Goal: Transaction & Acquisition: Purchase product/service

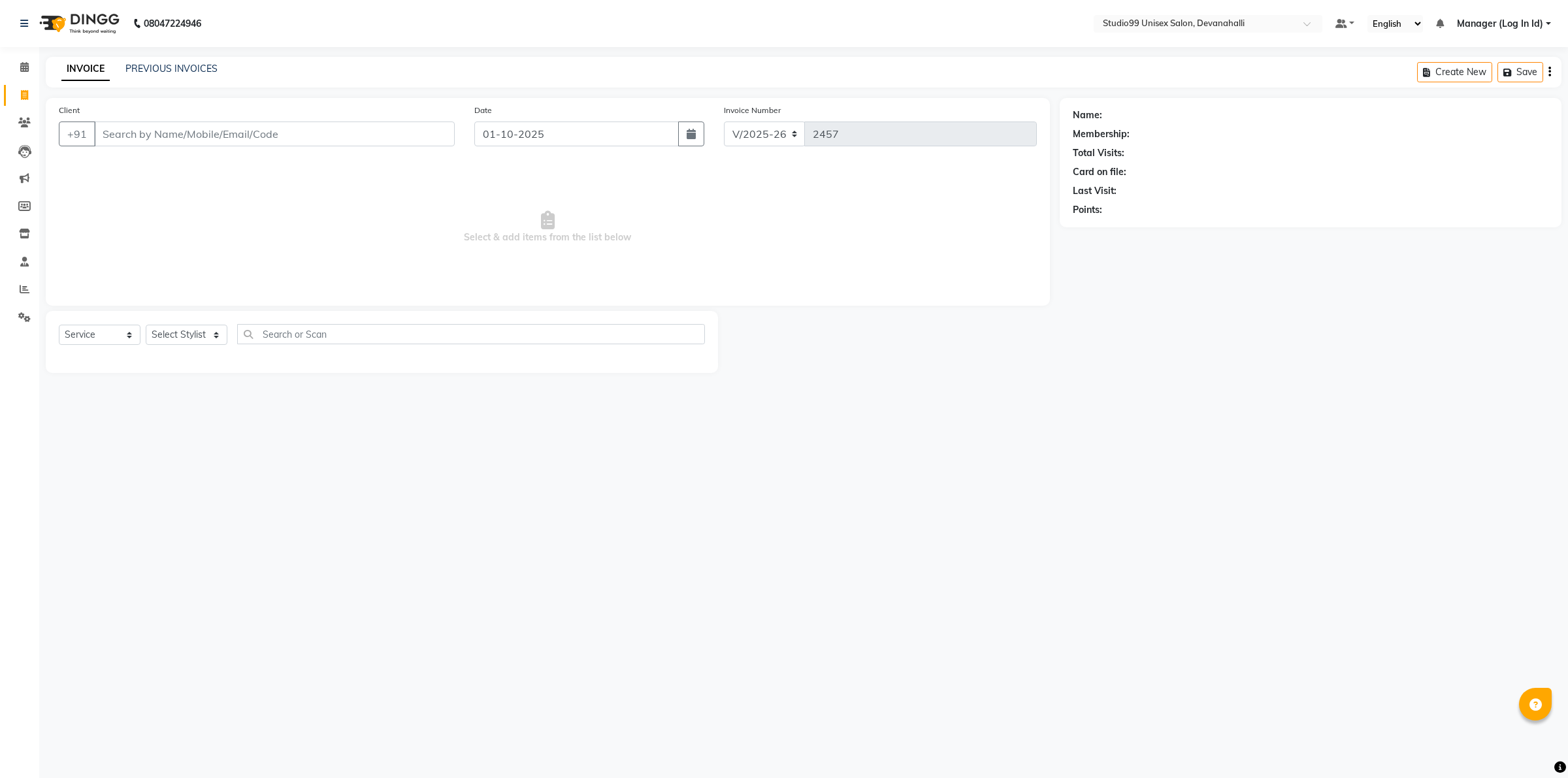
select select "6467"
select select "service"
click at [371, 123] on input "Client" at bounding box center [274, 133] width 360 height 25
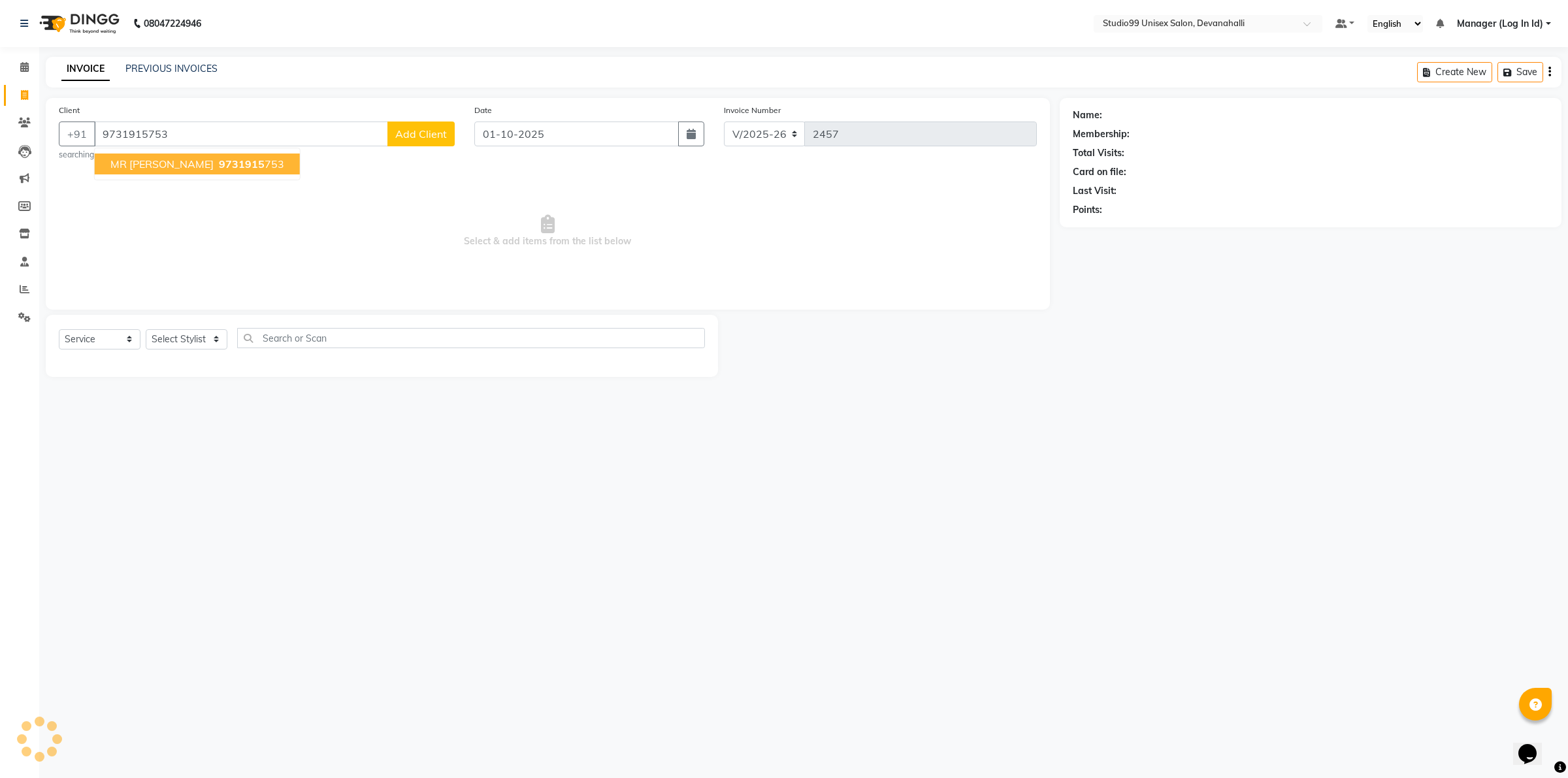
type input "9731915753"
select select "1: Object"
click at [106, 159] on button "MR [PERSON_NAME] 9731915 753" at bounding box center [197, 164] width 205 height 21
select select "1: Object"
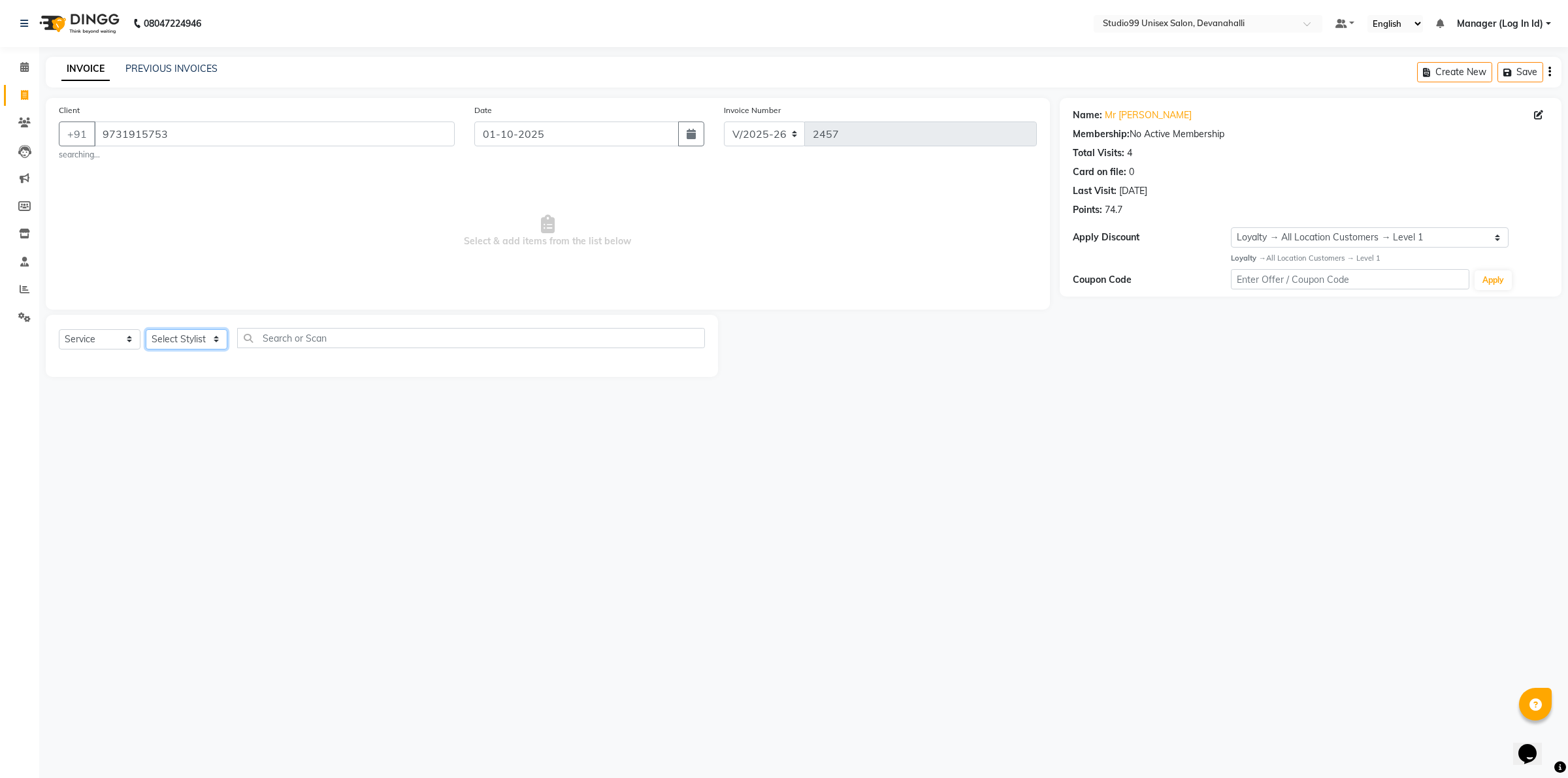
click at [181, 345] on select "Select Stylist AANAYA Manager (Log In Id) Neha [PERSON_NAME] [PERSON_NAME] [PER…" at bounding box center [186, 339] width 81 height 20
select select "49236"
click at [146, 330] on select "Select Stylist AANAYA Manager (Log In Id) Neha [PERSON_NAME] [PERSON_NAME] [PER…" at bounding box center [186, 339] width 81 height 20
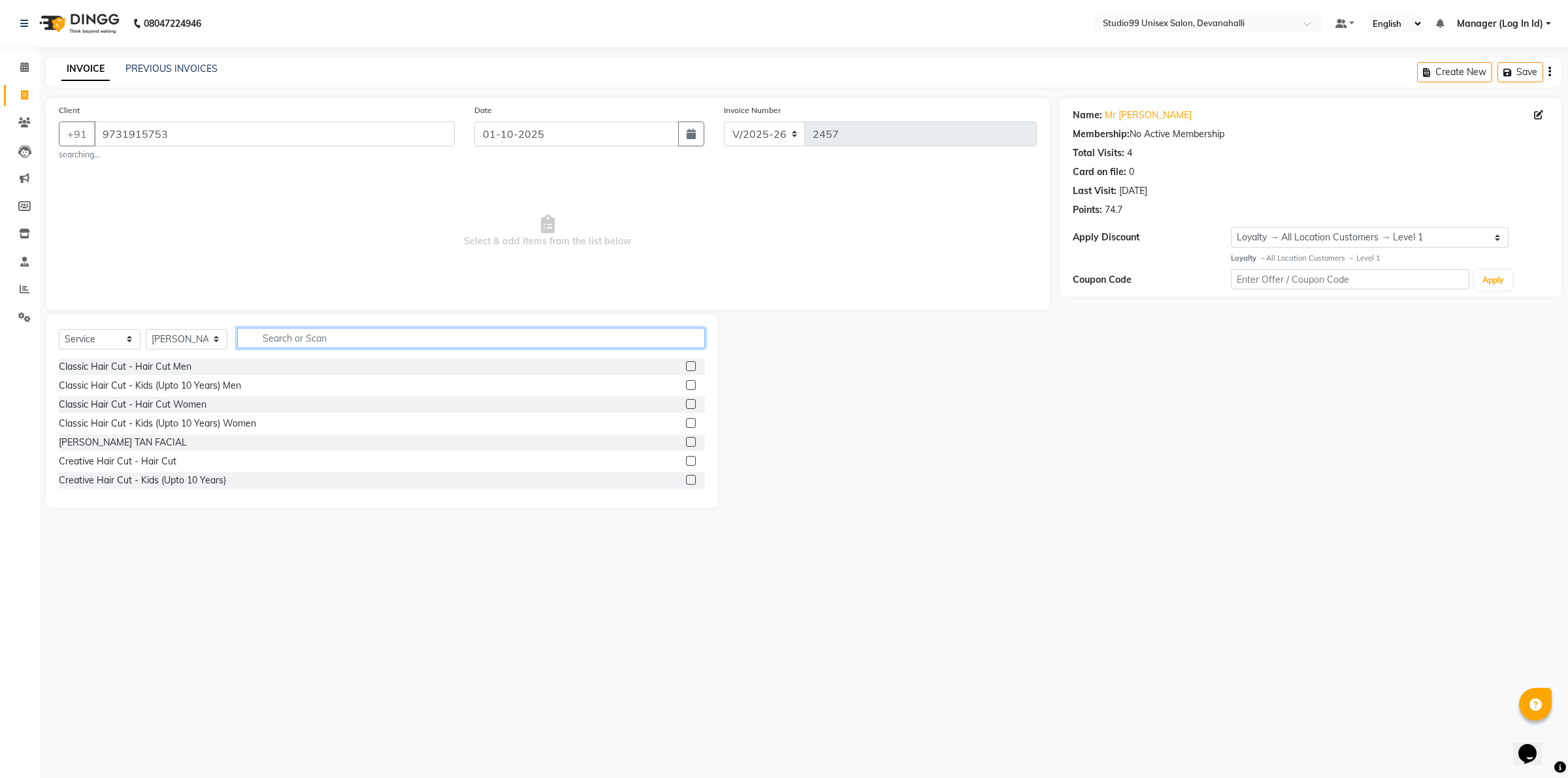
click at [301, 335] on input "text" at bounding box center [471, 338] width 468 height 20
type input "HAI"
click at [168, 364] on div "Classic Hair Cut - Hair Cut Men" at bounding box center [124, 366] width 133 height 14
checkbox input "false"
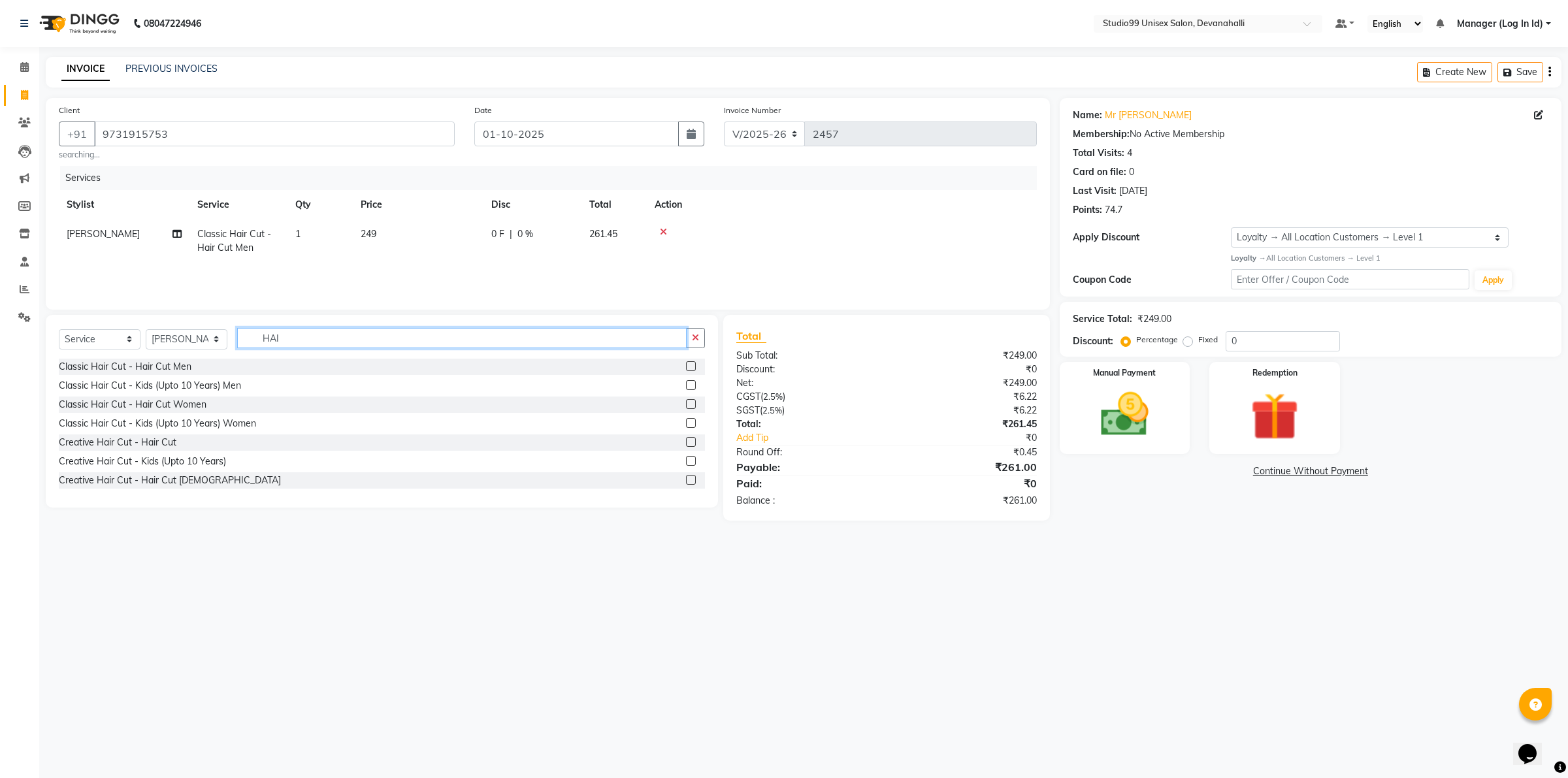
click at [312, 334] on input "HAI" at bounding box center [462, 338] width 450 height 20
type input "HEAD"
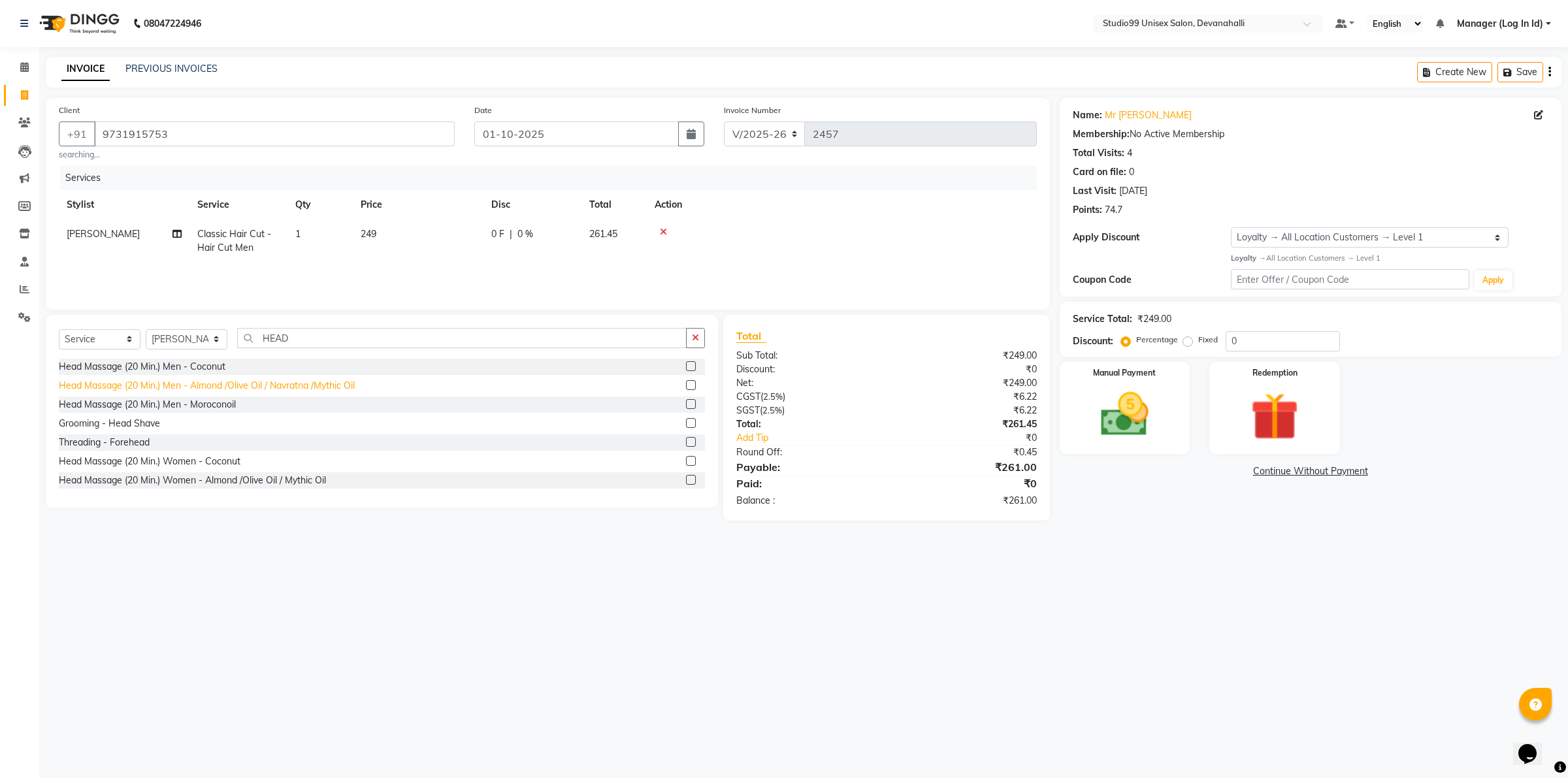
click at [217, 387] on div "Head Massage (20 Min.) Men - Almond /Olive Oil / Navratna /Mythic Oil" at bounding box center [207, 386] width 296 height 14
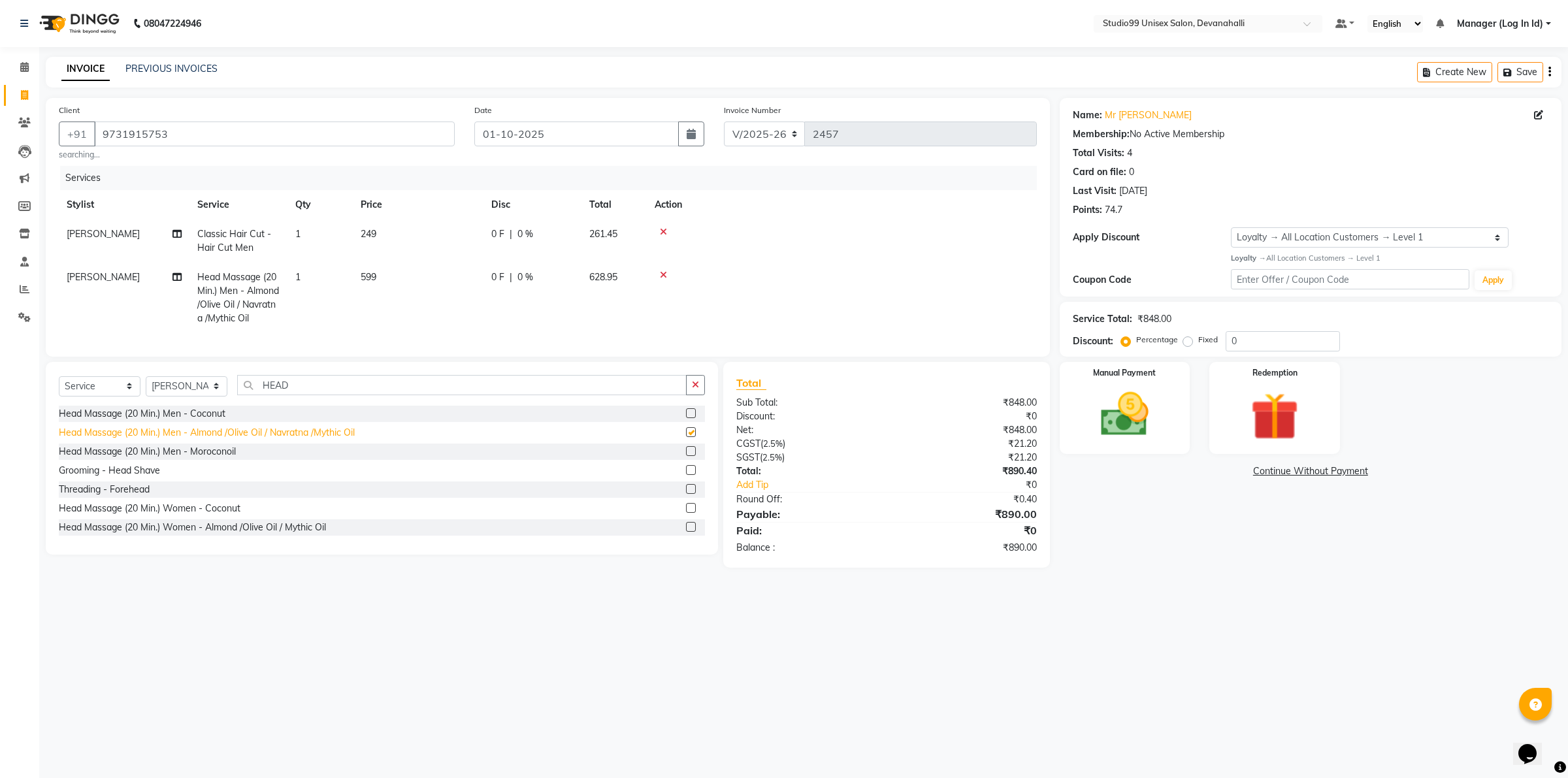
checkbox input "false"
click at [367, 276] on span "599" at bounding box center [368, 277] width 15 height 11
select select "49236"
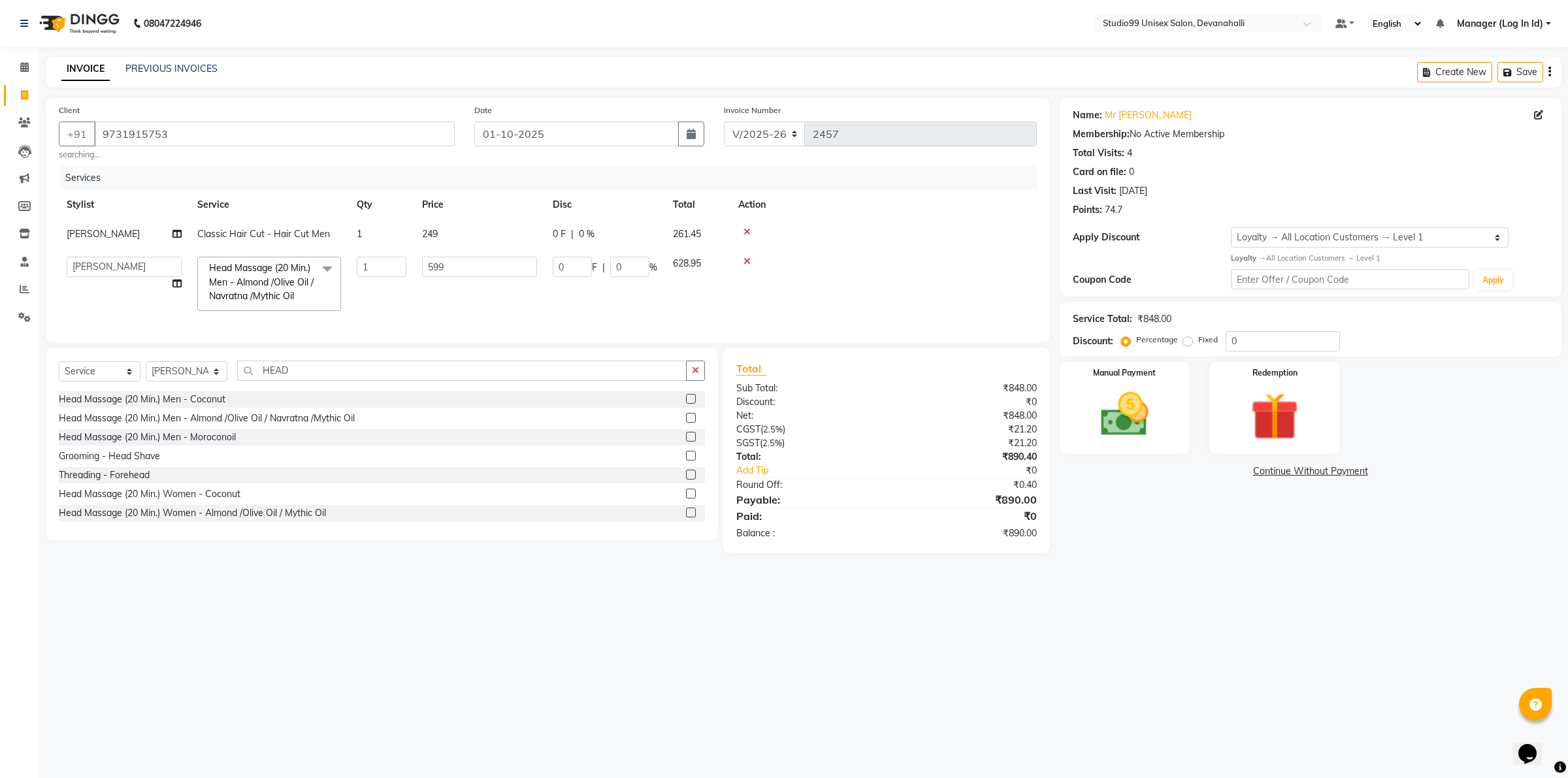
click at [284, 282] on span "Head Massage (20 Min.) Men - Almond /Olive Oil / Navratna /Mythic Oil" at bounding box center [261, 282] width 104 height 40
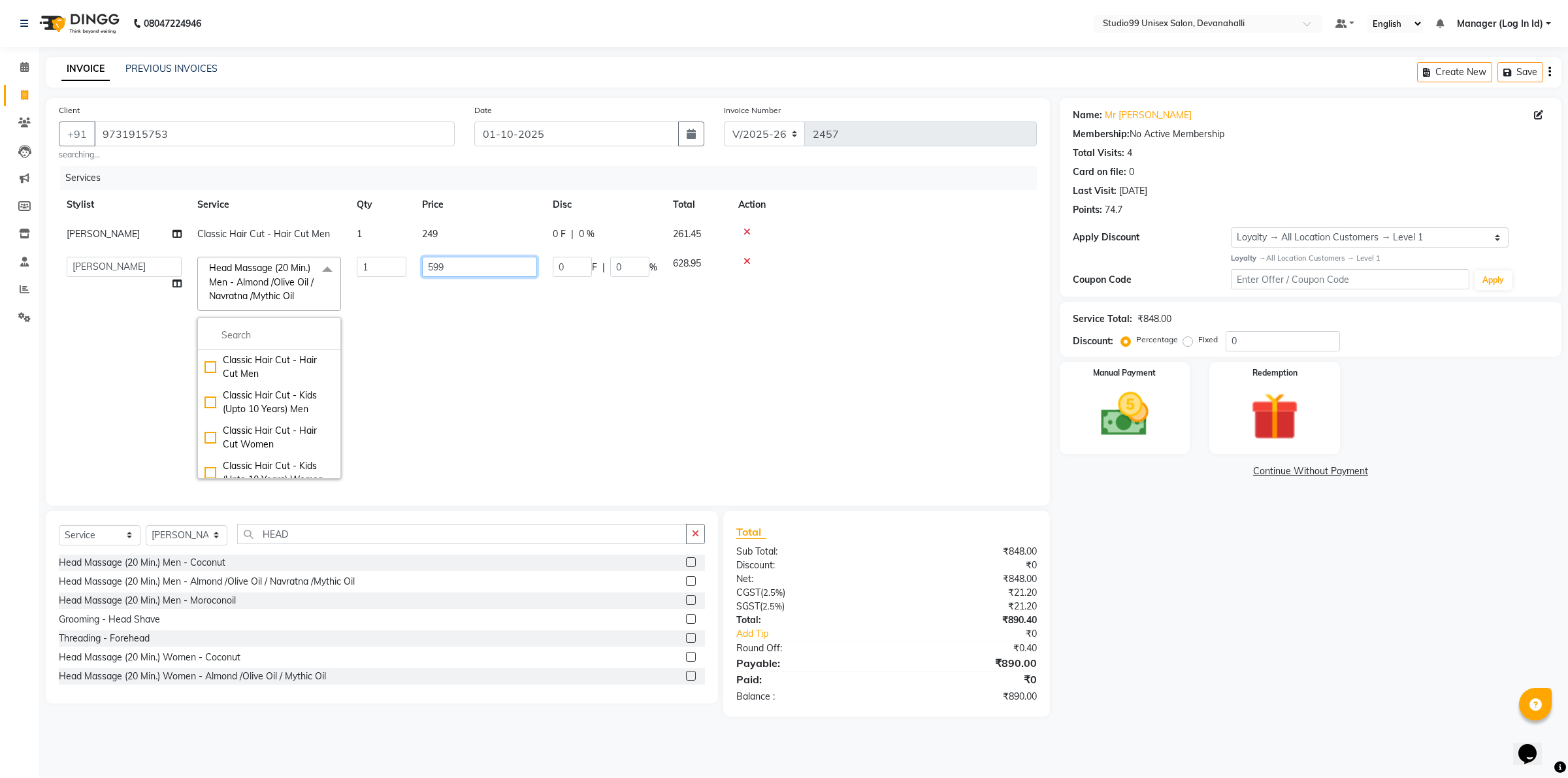
click at [452, 264] on input "599" at bounding box center [479, 267] width 115 height 20
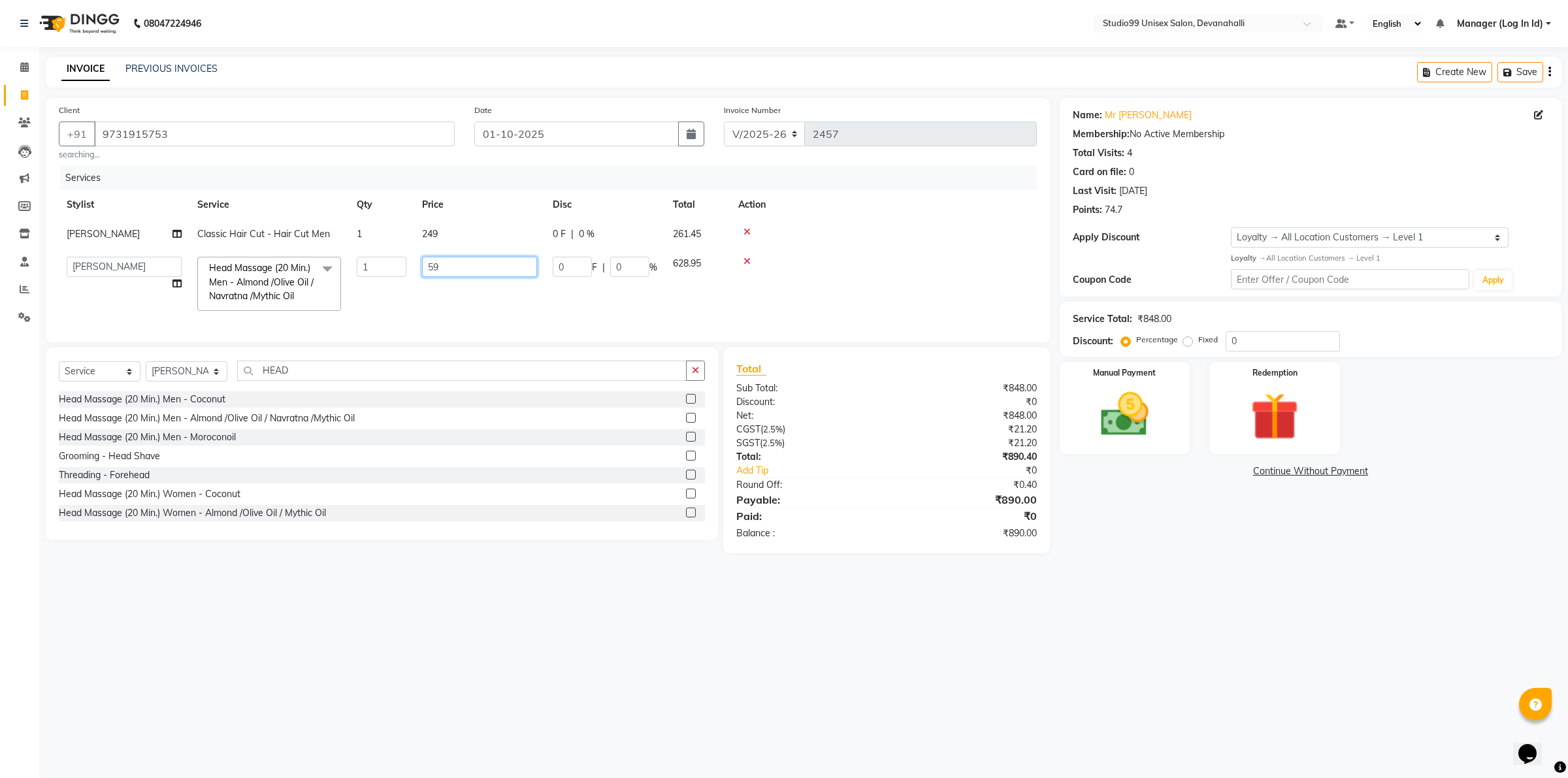
type input "5"
type input "499"
click at [461, 589] on div "08047224946 Select Location × Studio99 Unisex Salon, Devanahalli Default Panel …" at bounding box center [784, 389] width 1568 height 778
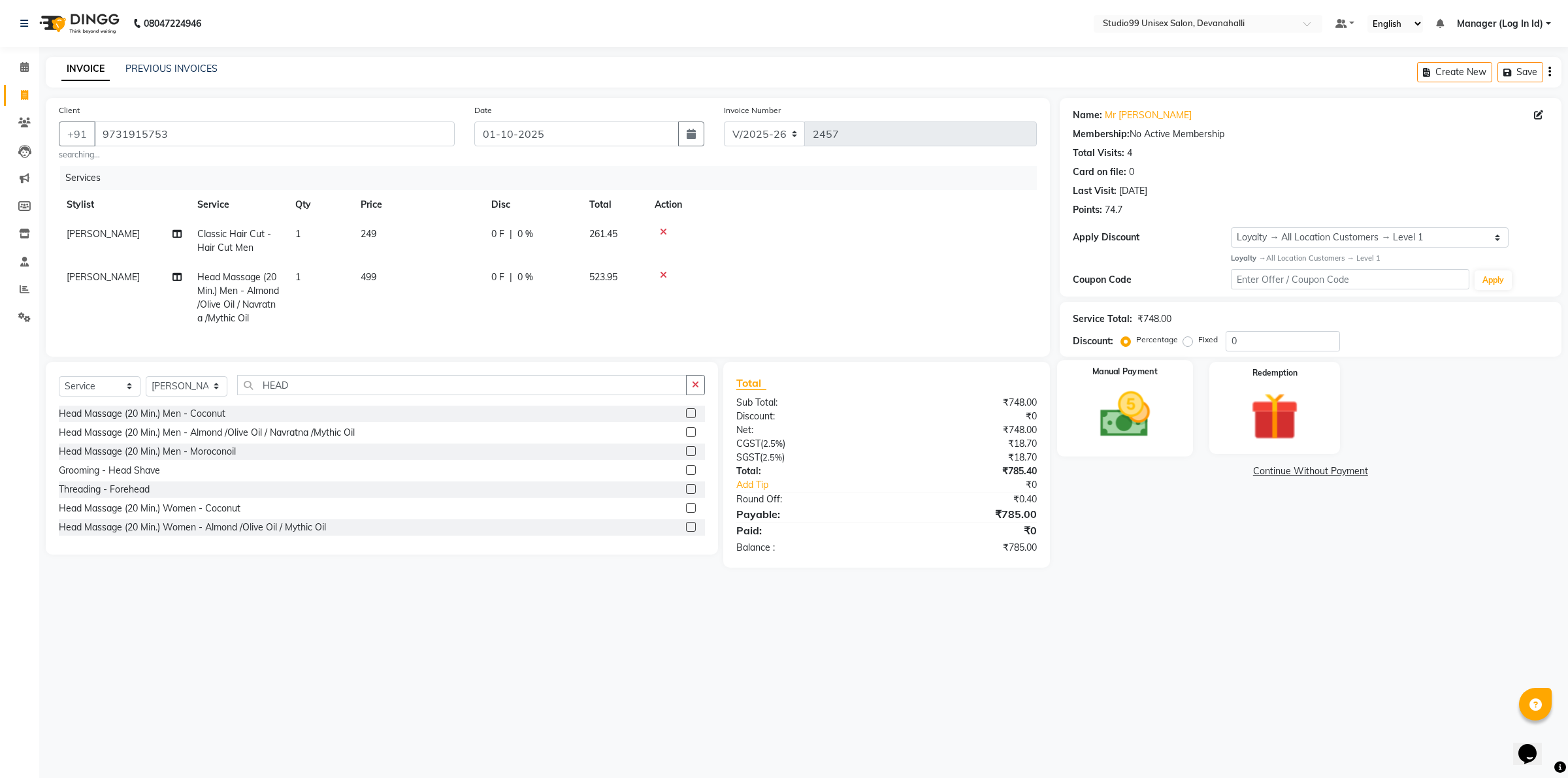
click at [1125, 430] on img at bounding box center [1125, 414] width 81 height 58
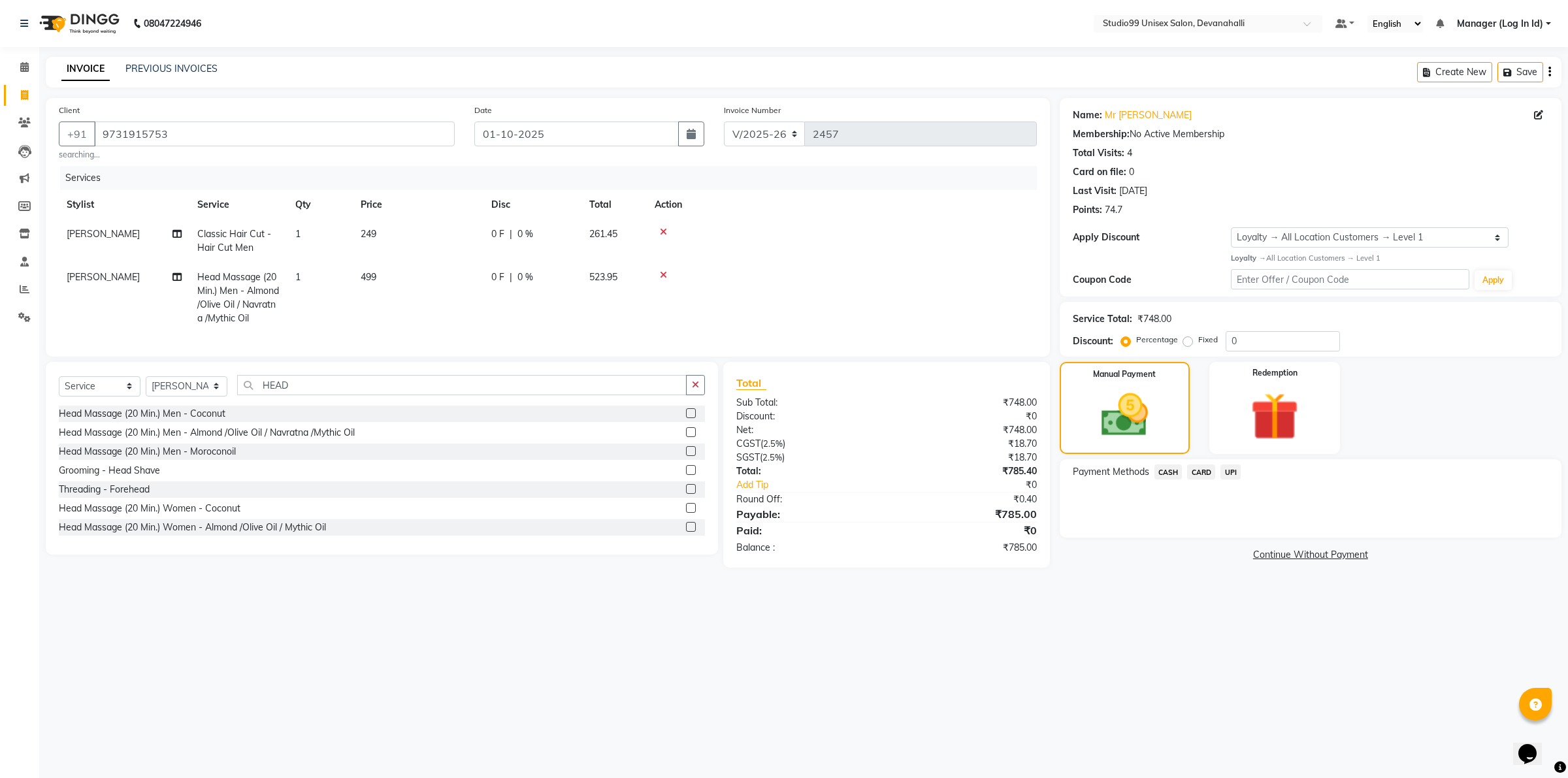
click at [1232, 477] on span "UPI" at bounding box center [1230, 472] width 20 height 15
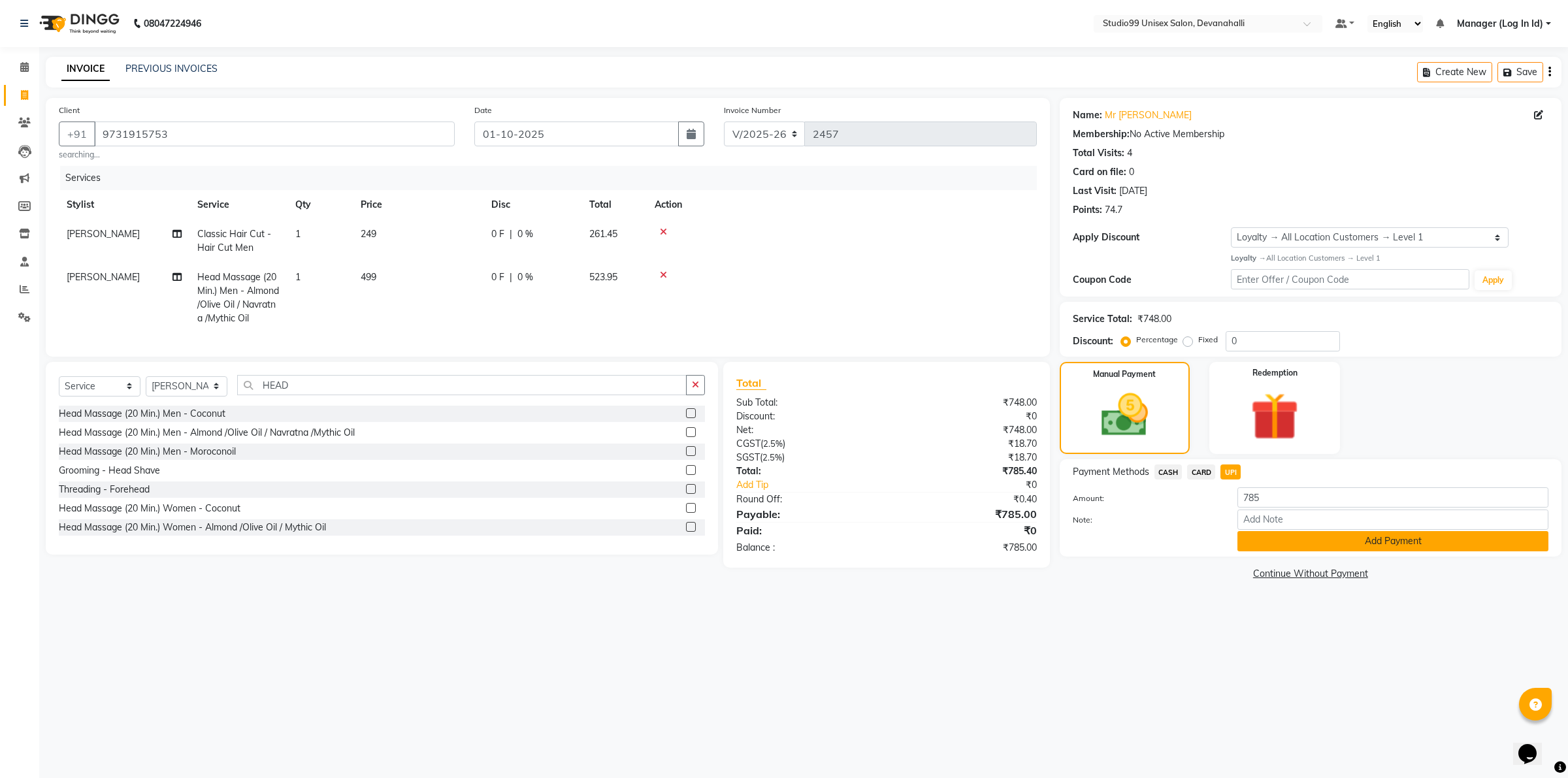
click at [1260, 546] on button "Add Payment" at bounding box center [1393, 541] width 311 height 20
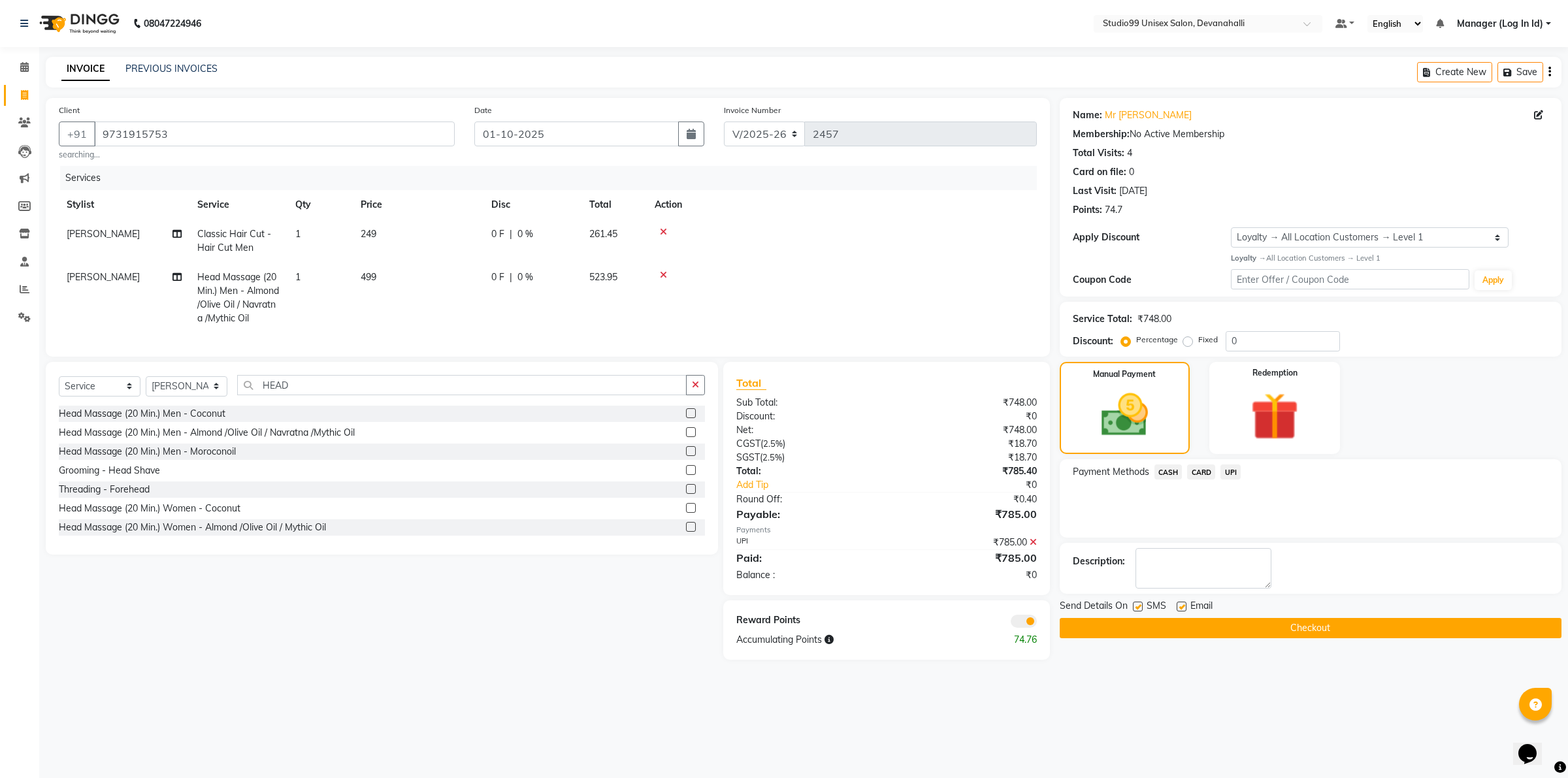
click at [1287, 635] on button "Checkout" at bounding box center [1311, 628] width 502 height 20
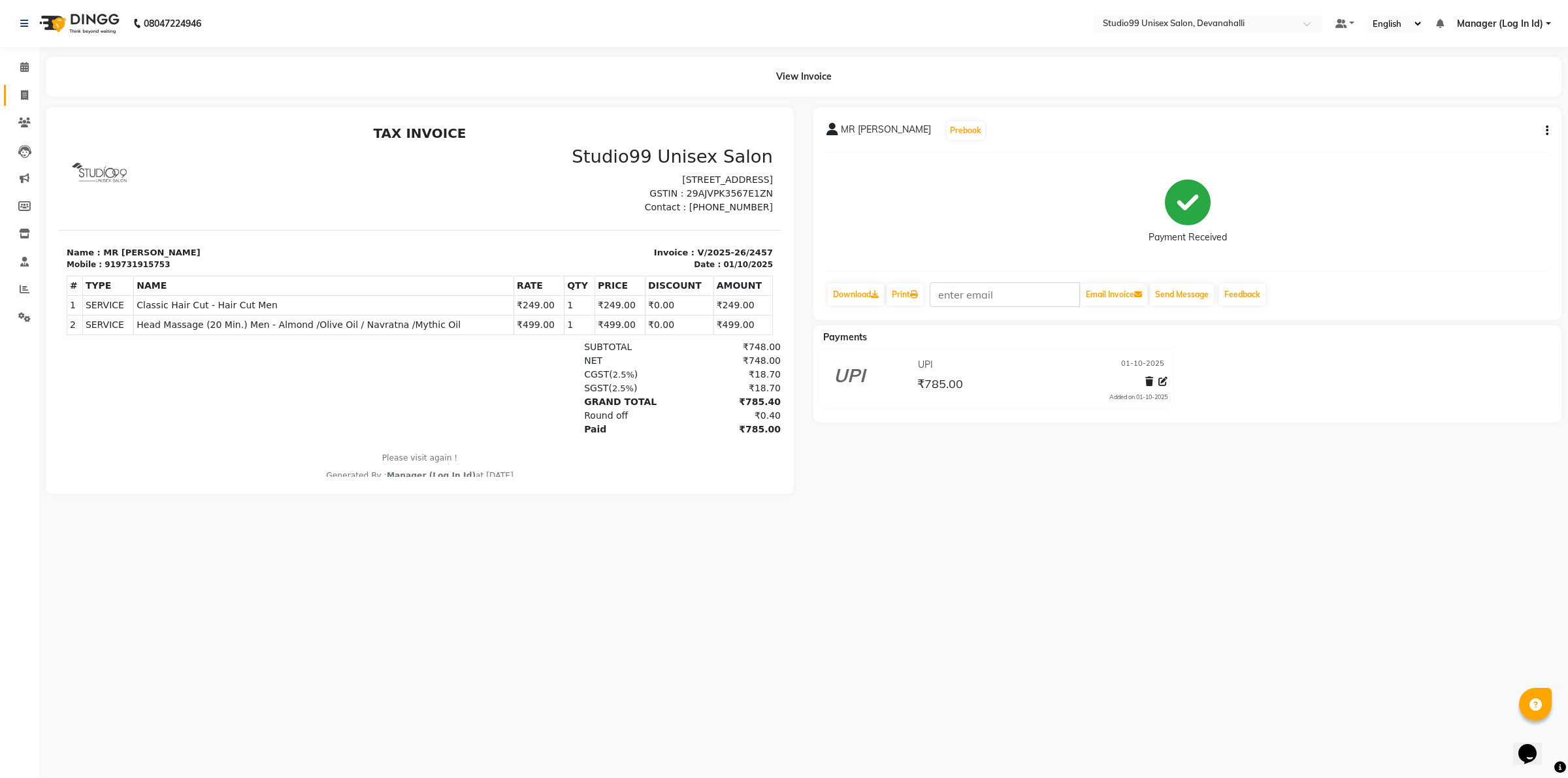
click at [8, 91] on link "Invoice" at bounding box center [20, 95] width 32 height 22
select select "service"
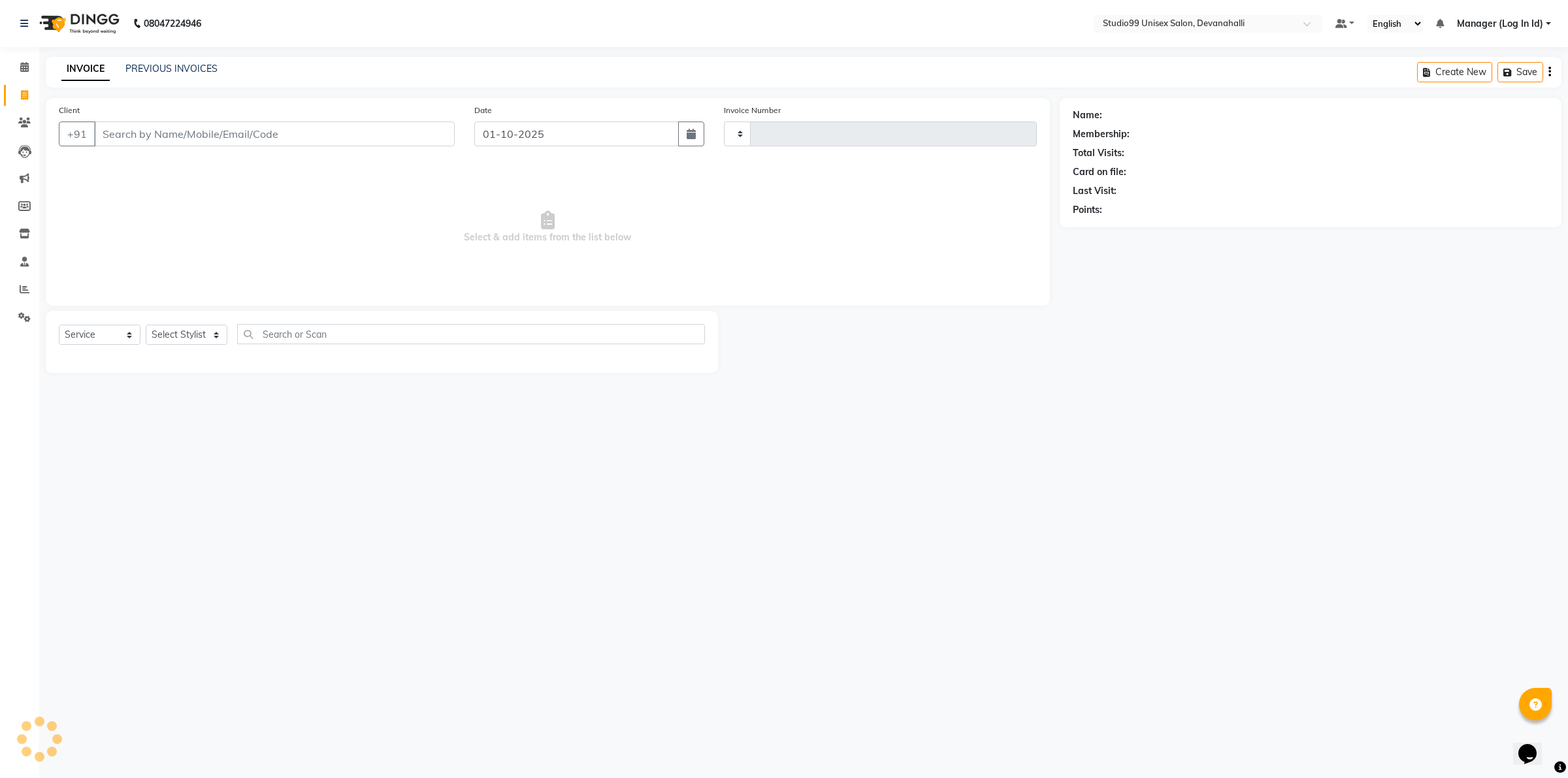
type input "2458"
select select "6467"
click at [134, 134] on input "Client" at bounding box center [274, 133] width 360 height 25
type input "9505171799"
click at [426, 122] on button "Add Client" at bounding box center [421, 133] width 68 height 25
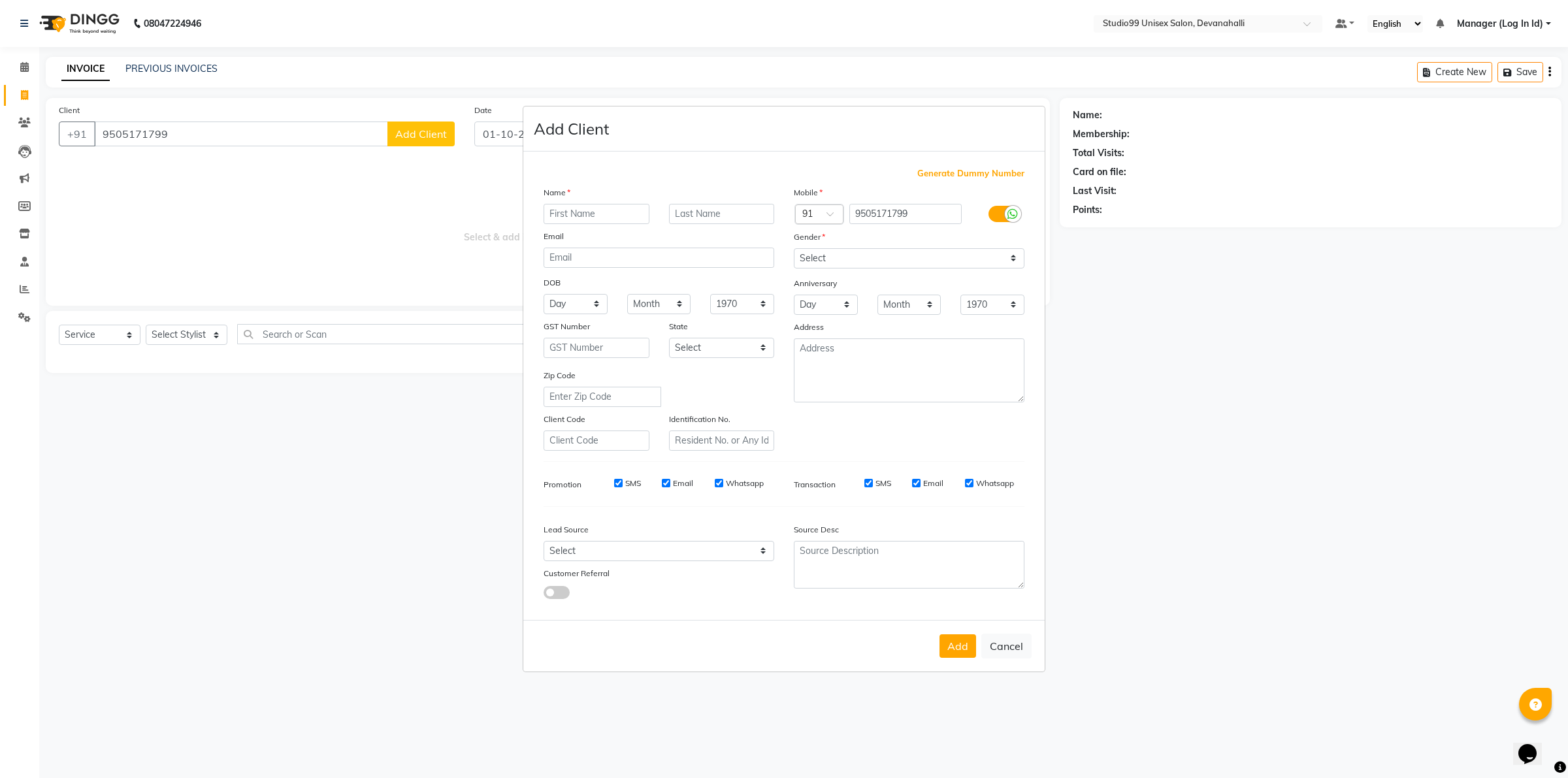
click at [622, 211] on input "text" at bounding box center [596, 214] width 106 height 20
click at [609, 219] on input "text" at bounding box center [596, 214] width 106 height 20
type input "[PERSON_NAME]"
click at [835, 263] on select "Select [DEMOGRAPHIC_DATA] [DEMOGRAPHIC_DATA] Other Prefer Not To Say" at bounding box center [909, 258] width 230 height 20
select select "[DEMOGRAPHIC_DATA]"
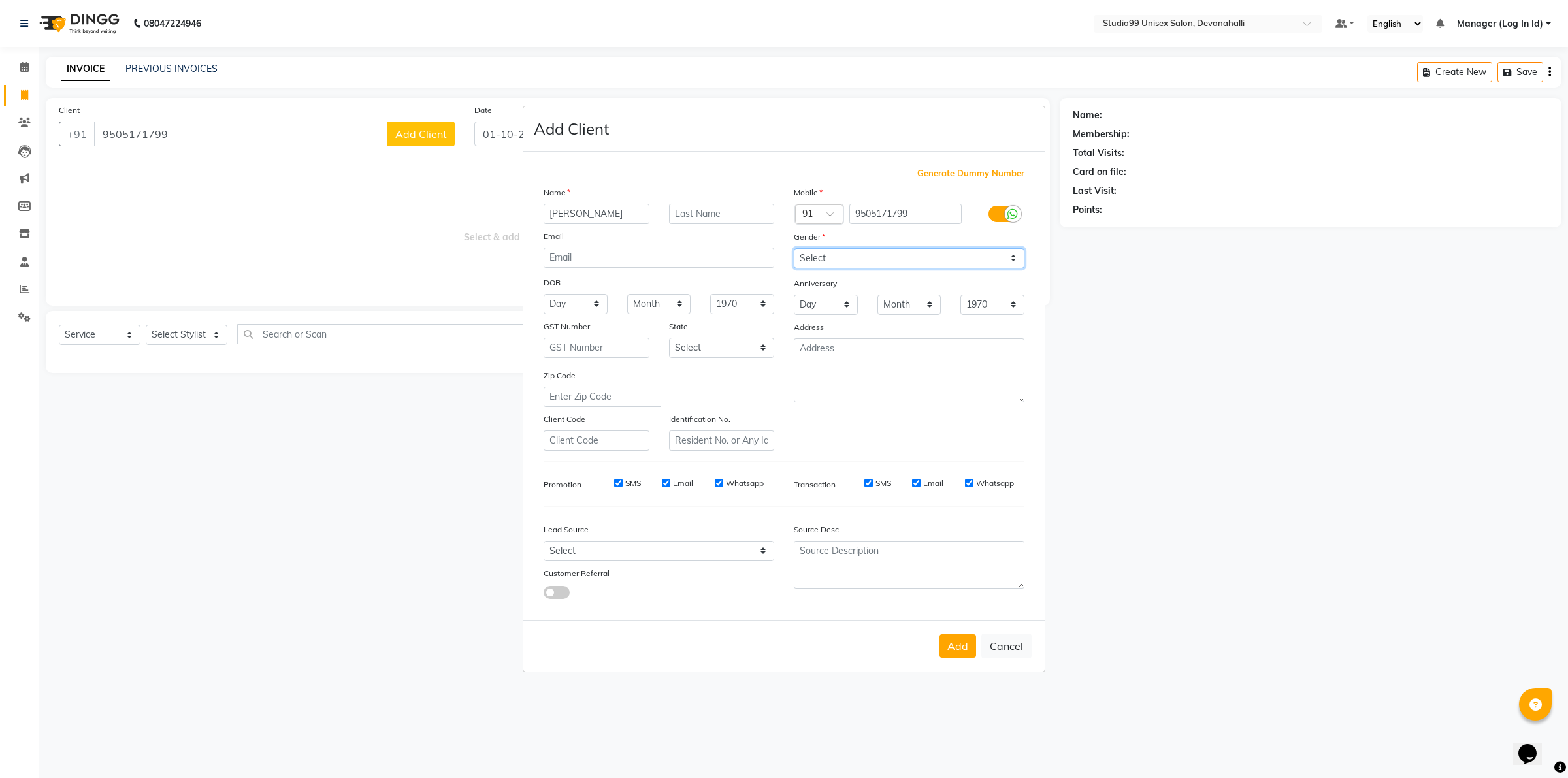
click at [794, 250] on select "Select [DEMOGRAPHIC_DATA] [DEMOGRAPHIC_DATA] Other Prefer Not To Say" at bounding box center [909, 258] width 230 height 20
click at [946, 648] on button "Add" at bounding box center [958, 646] width 37 height 24
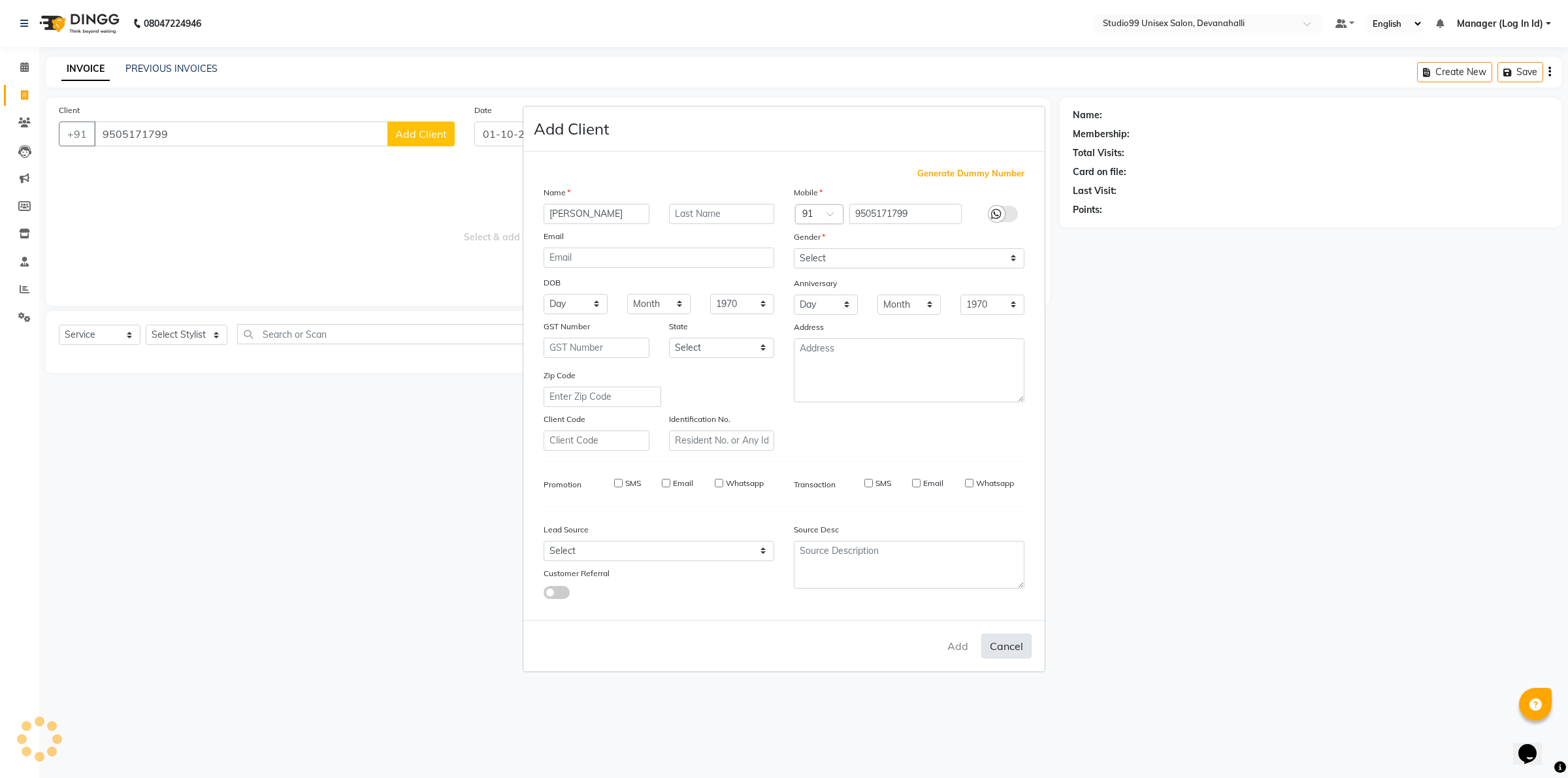
select select
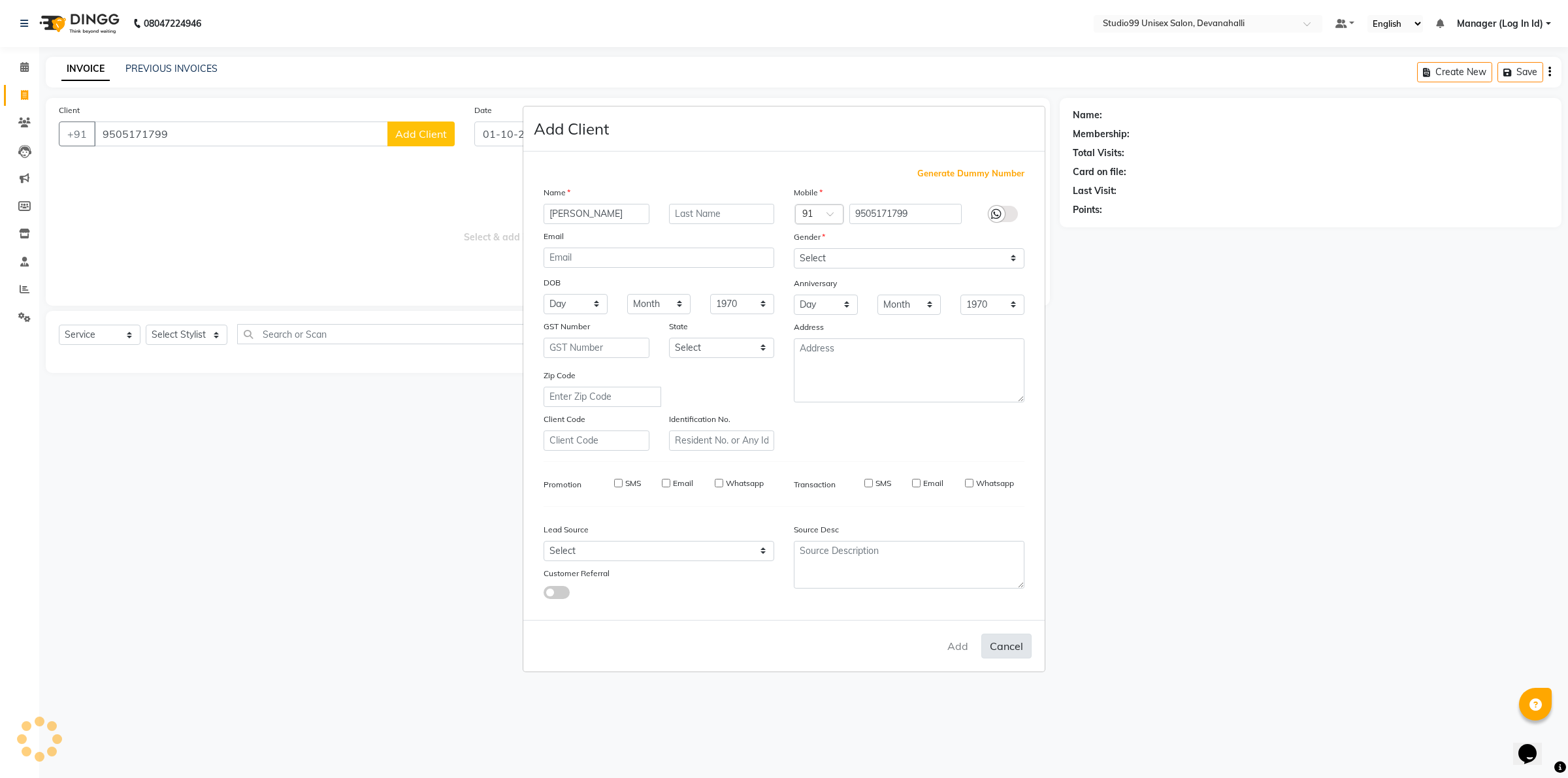
select select
checkbox input "false"
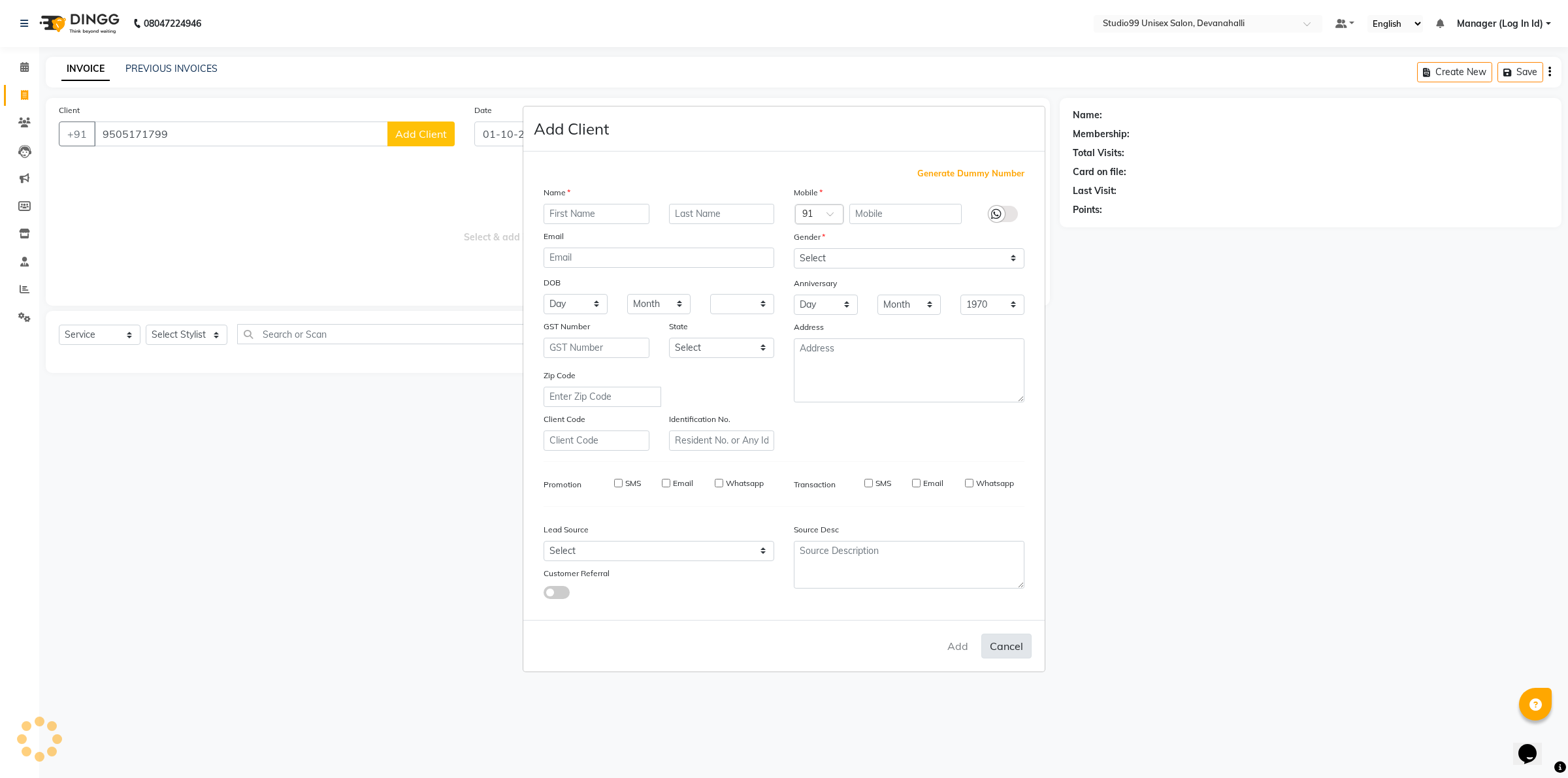
checkbox input "false"
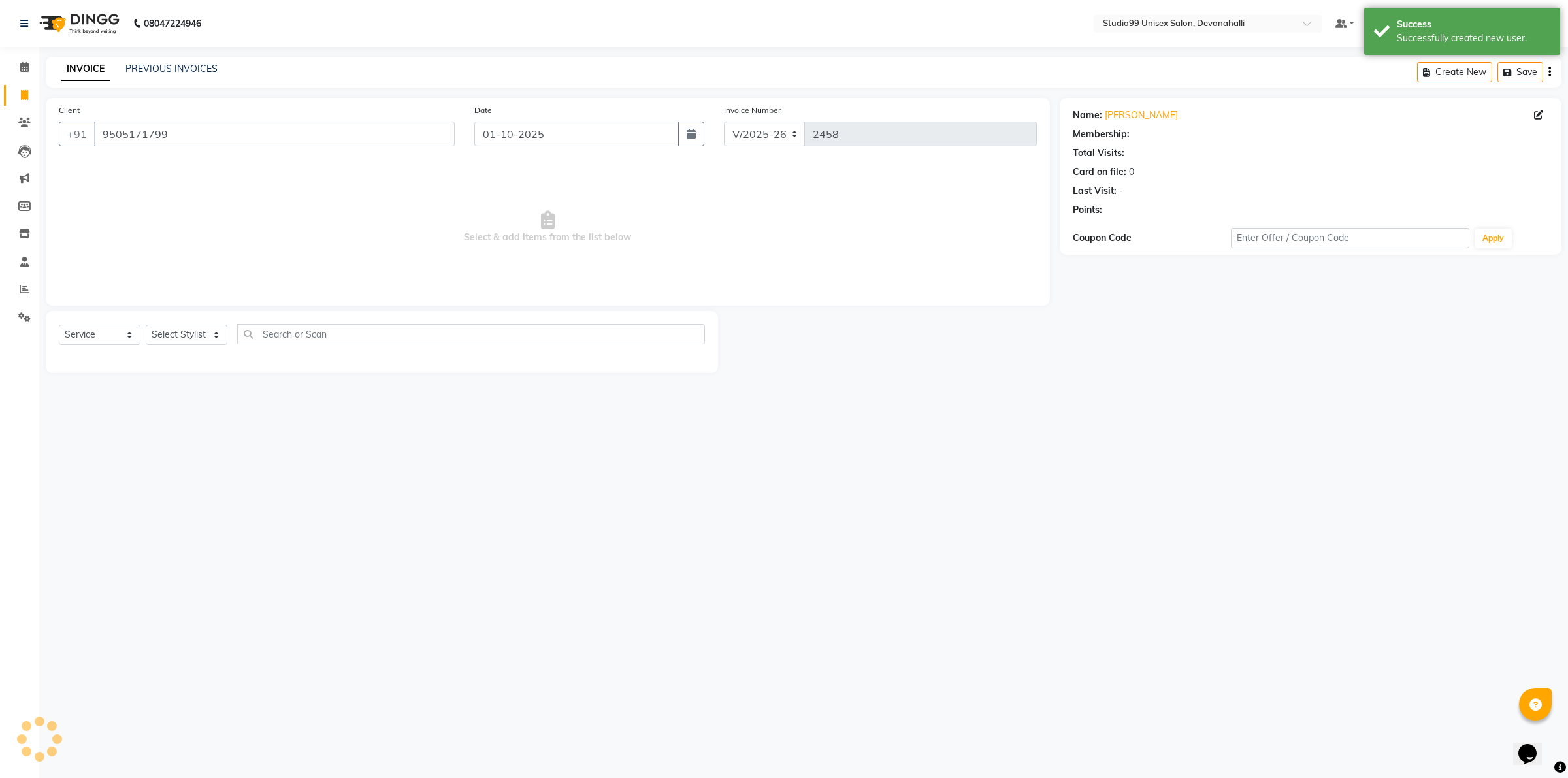
select select "1: Object"
click at [194, 331] on select "Select Stylist AANAYA Manager (Log In Id) Neha [PERSON_NAME] [PERSON_NAME] [PER…" at bounding box center [186, 334] width 81 height 20
select select "82290"
click at [146, 325] on select "Select Stylist AANAYA Manager (Log In Id) Neha [PERSON_NAME] [PERSON_NAME] [PER…" at bounding box center [186, 334] width 81 height 20
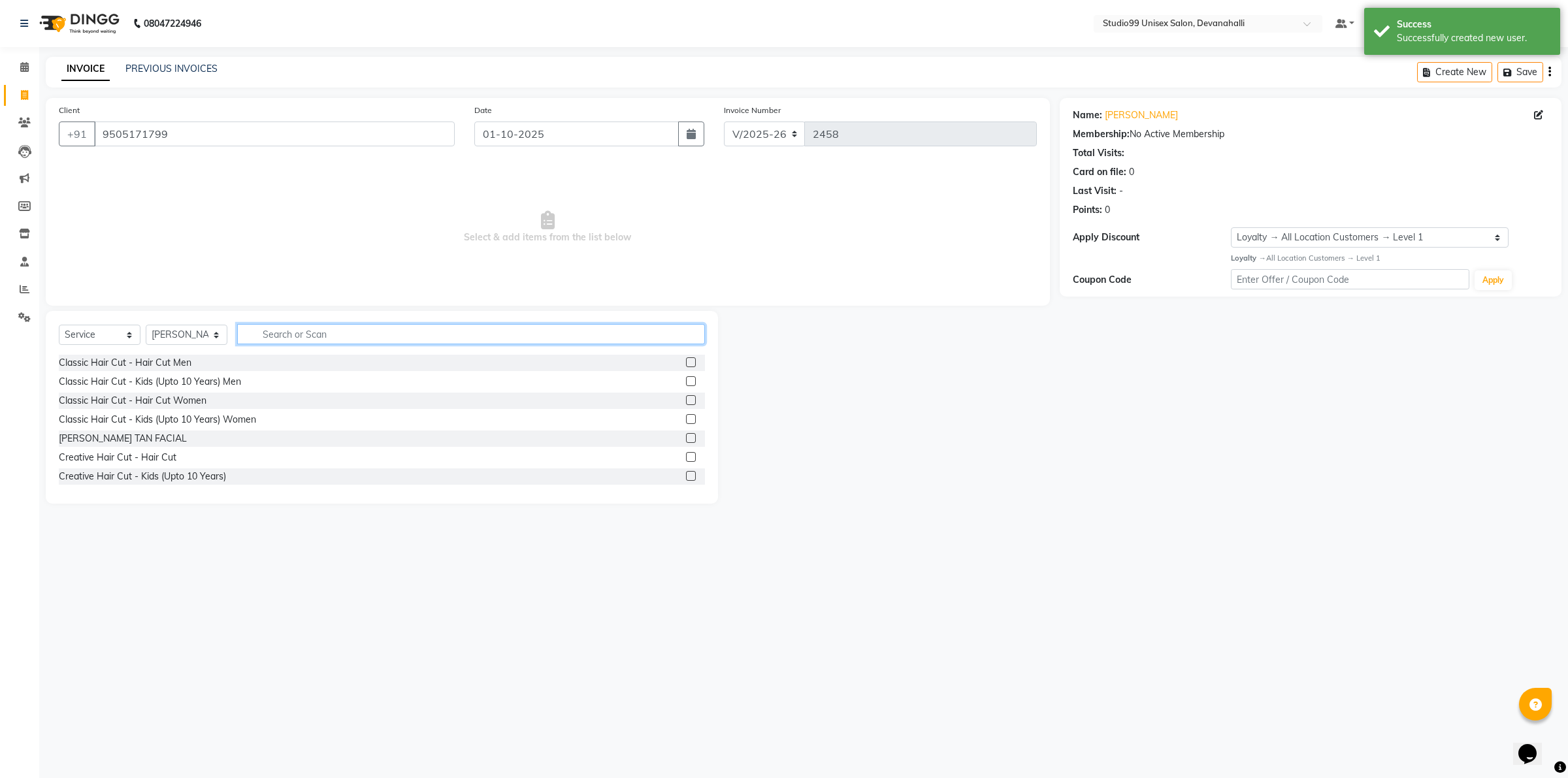
click at [291, 328] on input "text" at bounding box center [471, 334] width 468 height 20
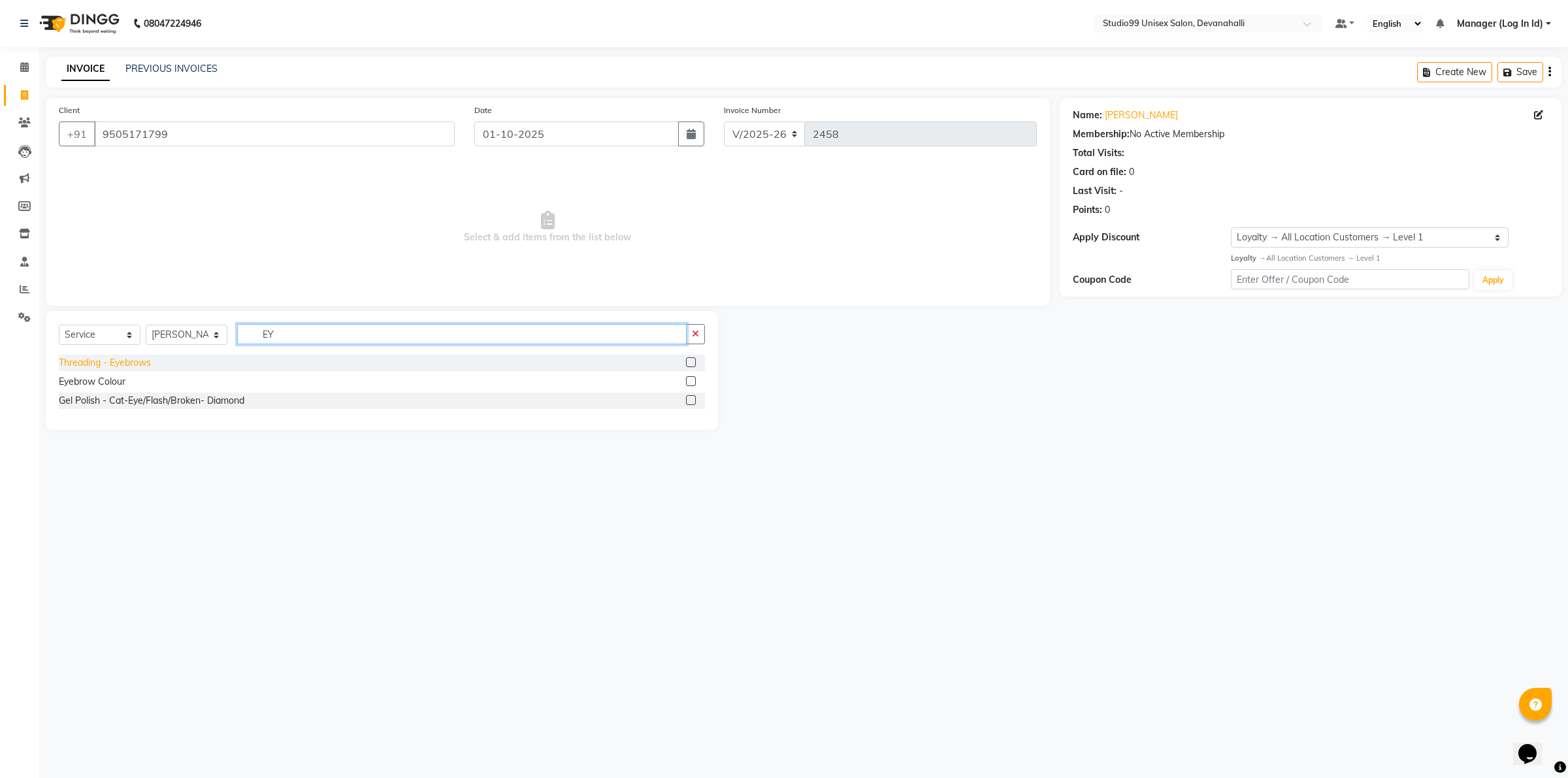
type input "EY"
click at [132, 358] on div "Threading - Eyebrows" at bounding box center [104, 363] width 92 height 14
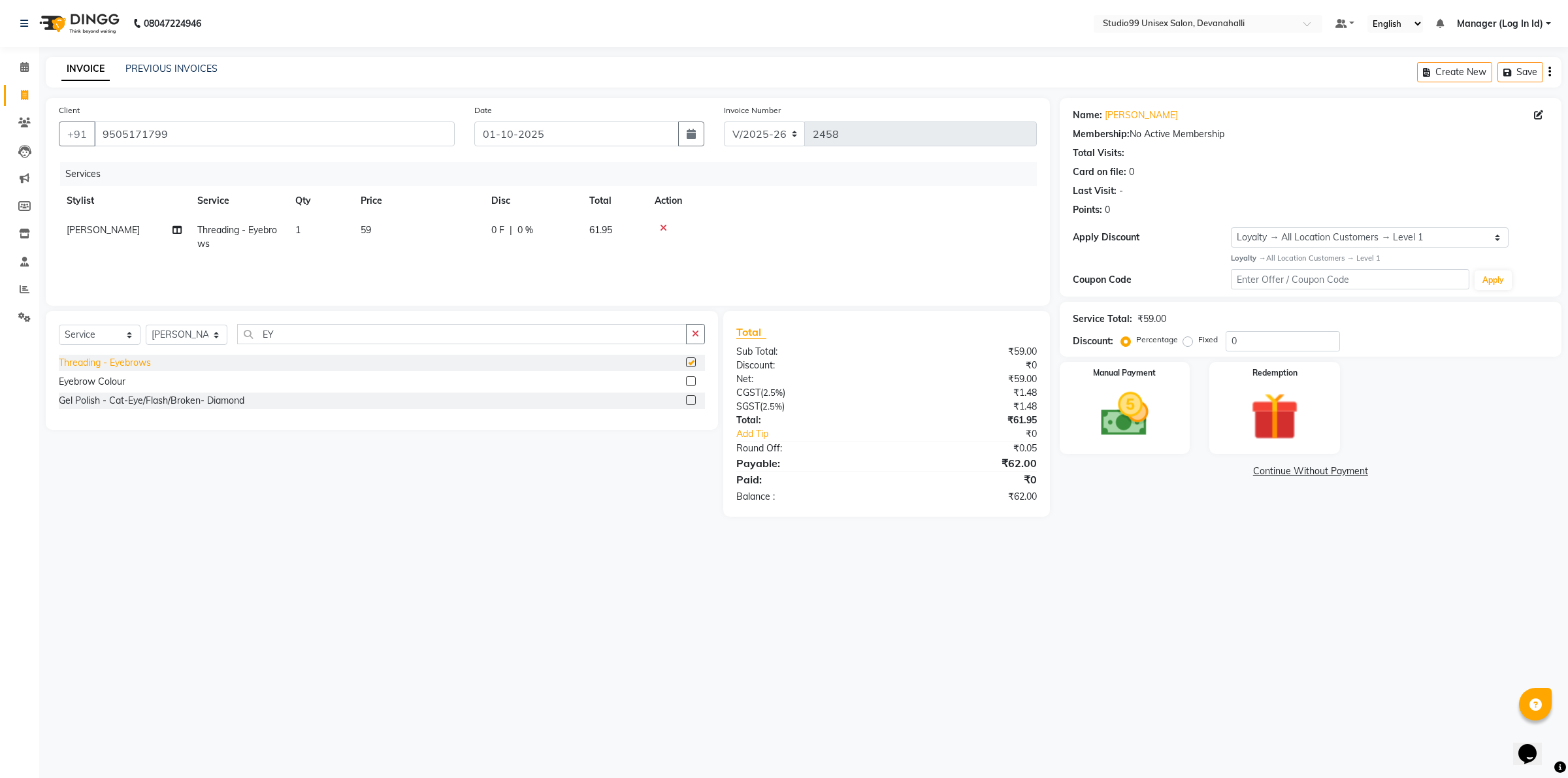
checkbox input "false"
click at [1147, 396] on img at bounding box center [1125, 414] width 81 height 58
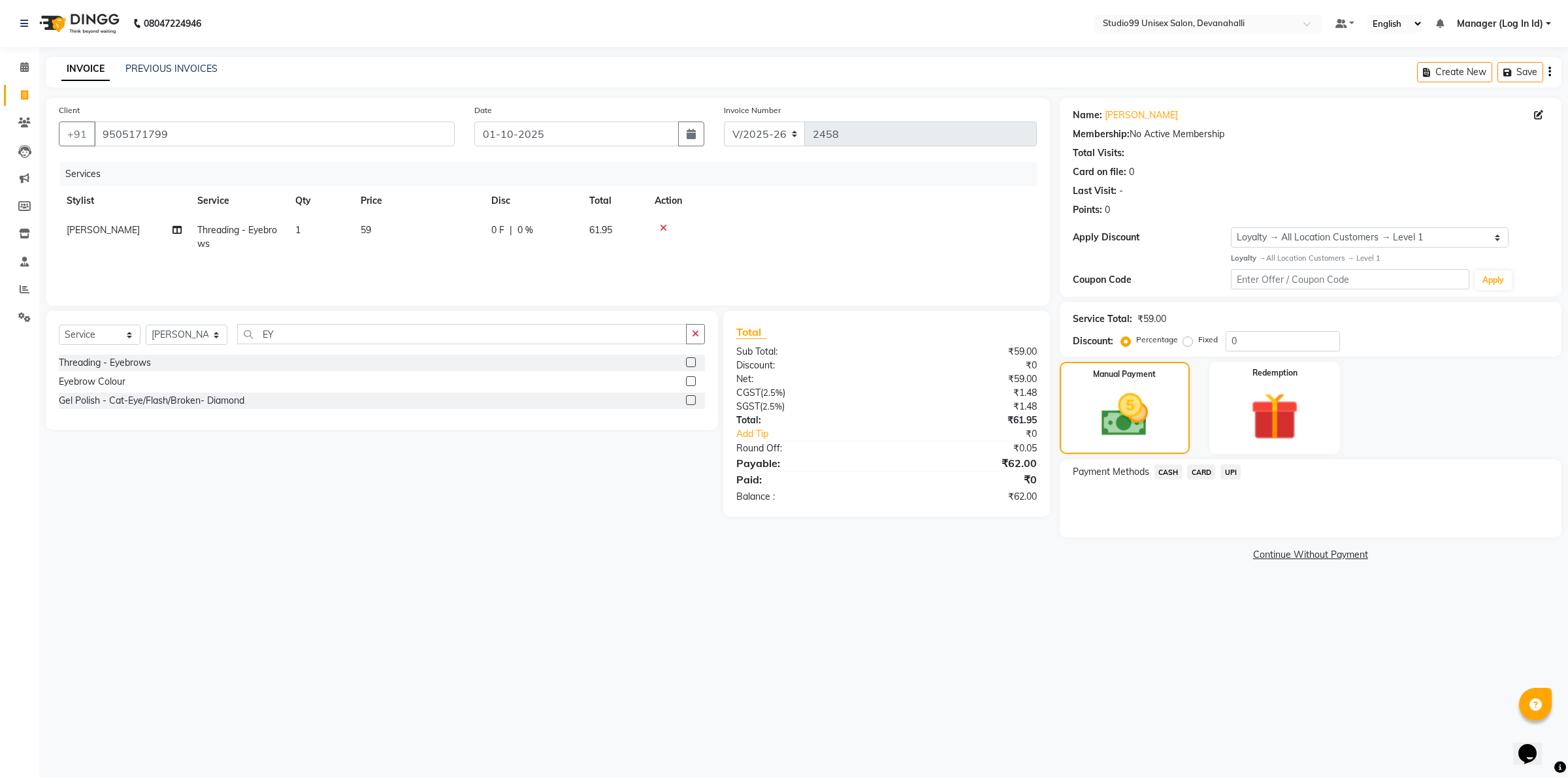
click at [1226, 472] on span "UPI" at bounding box center [1230, 472] width 20 height 15
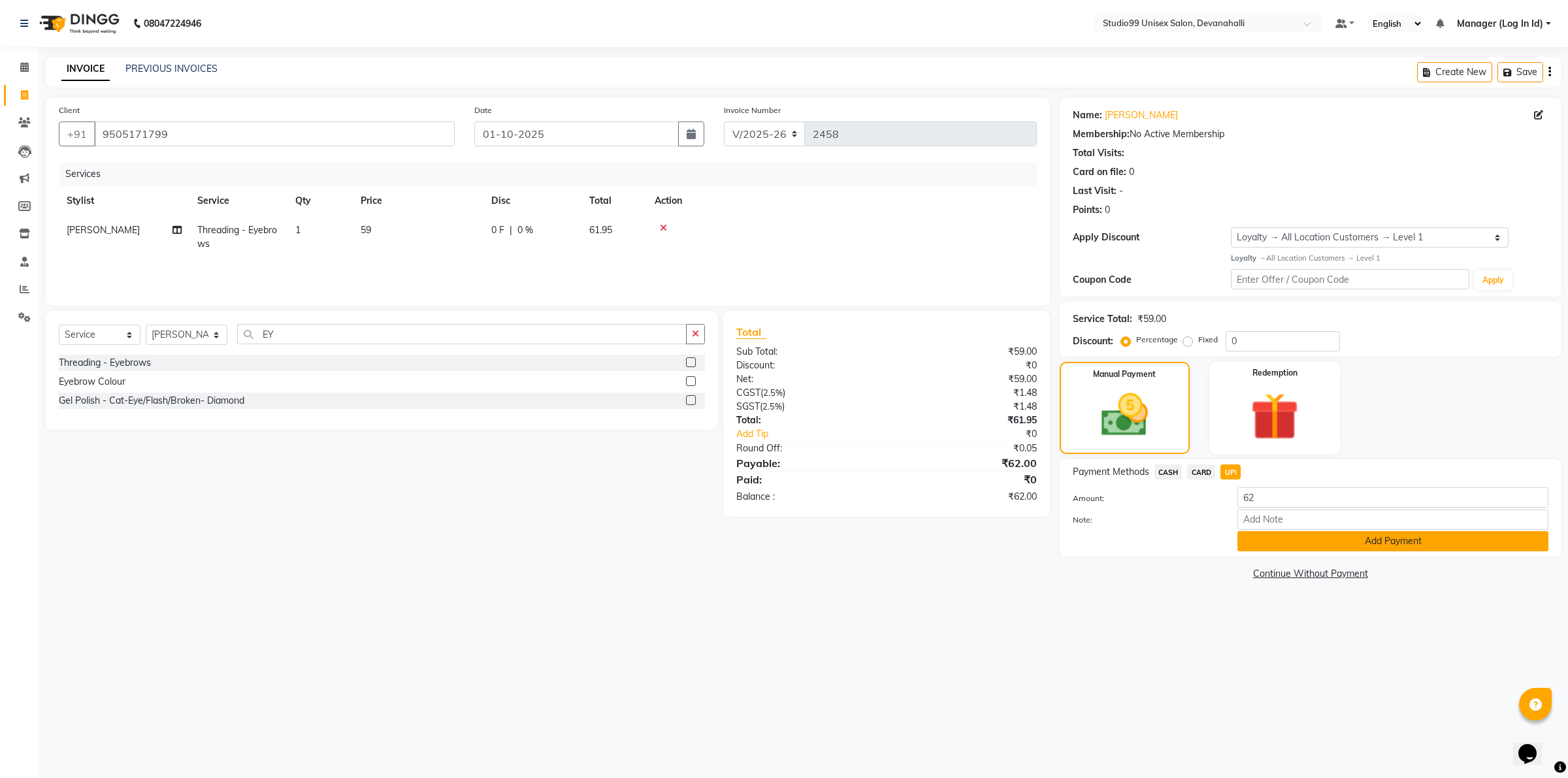
click at [1409, 548] on button "Add Payment" at bounding box center [1393, 541] width 311 height 20
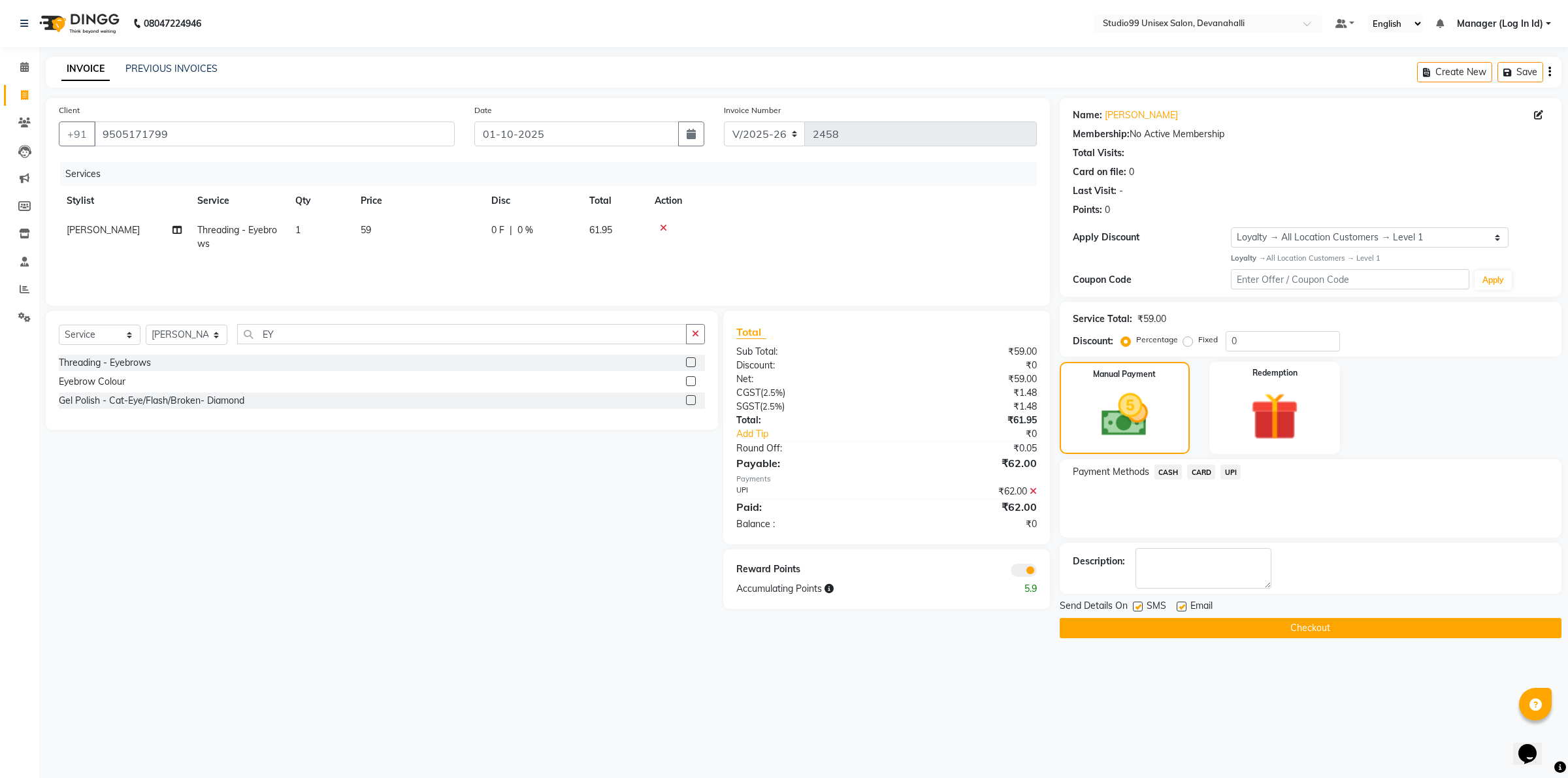
click at [1284, 622] on button "Checkout" at bounding box center [1311, 628] width 502 height 20
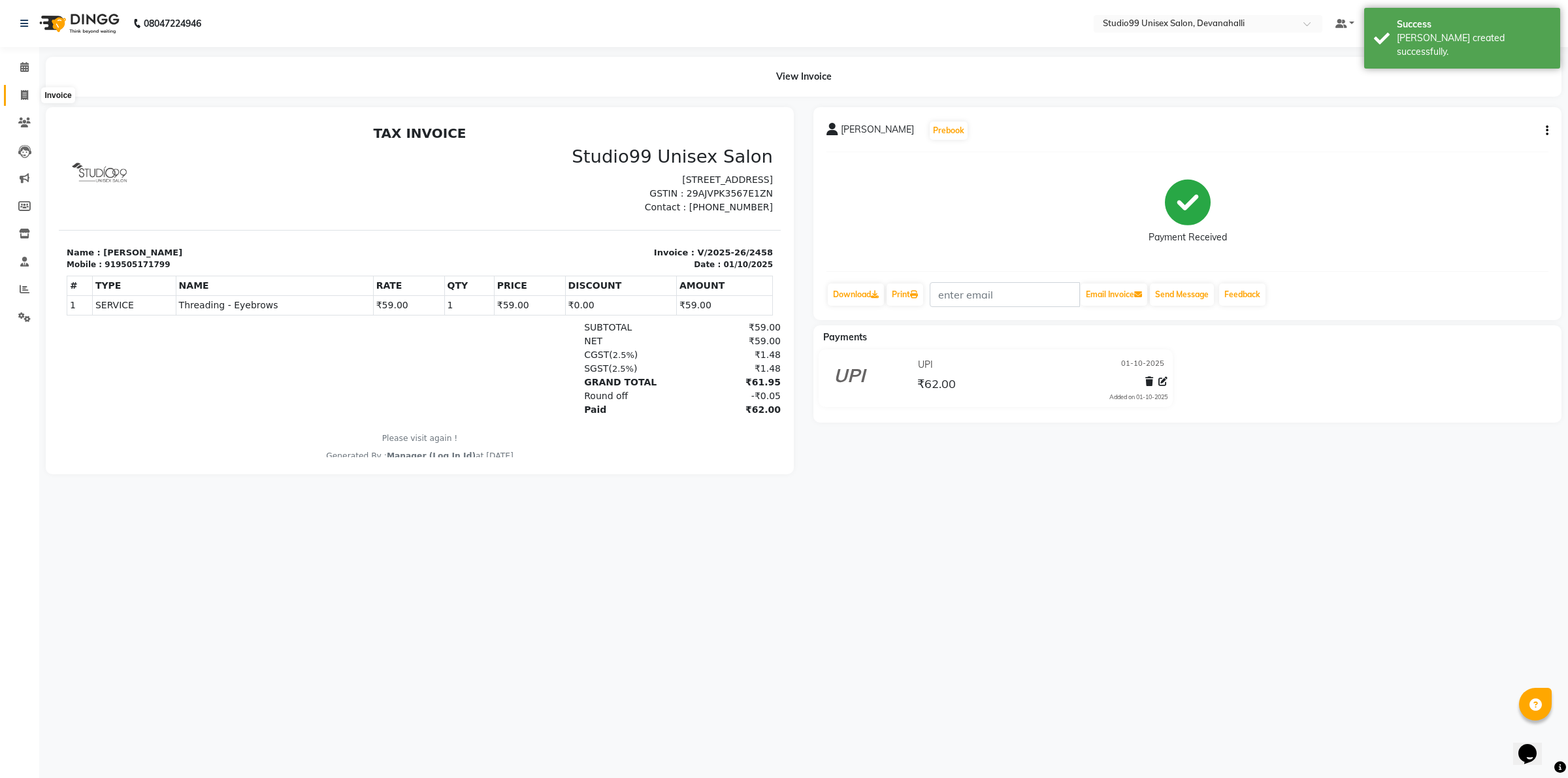
click at [28, 90] on span at bounding box center [24, 95] width 23 height 15
select select "service"
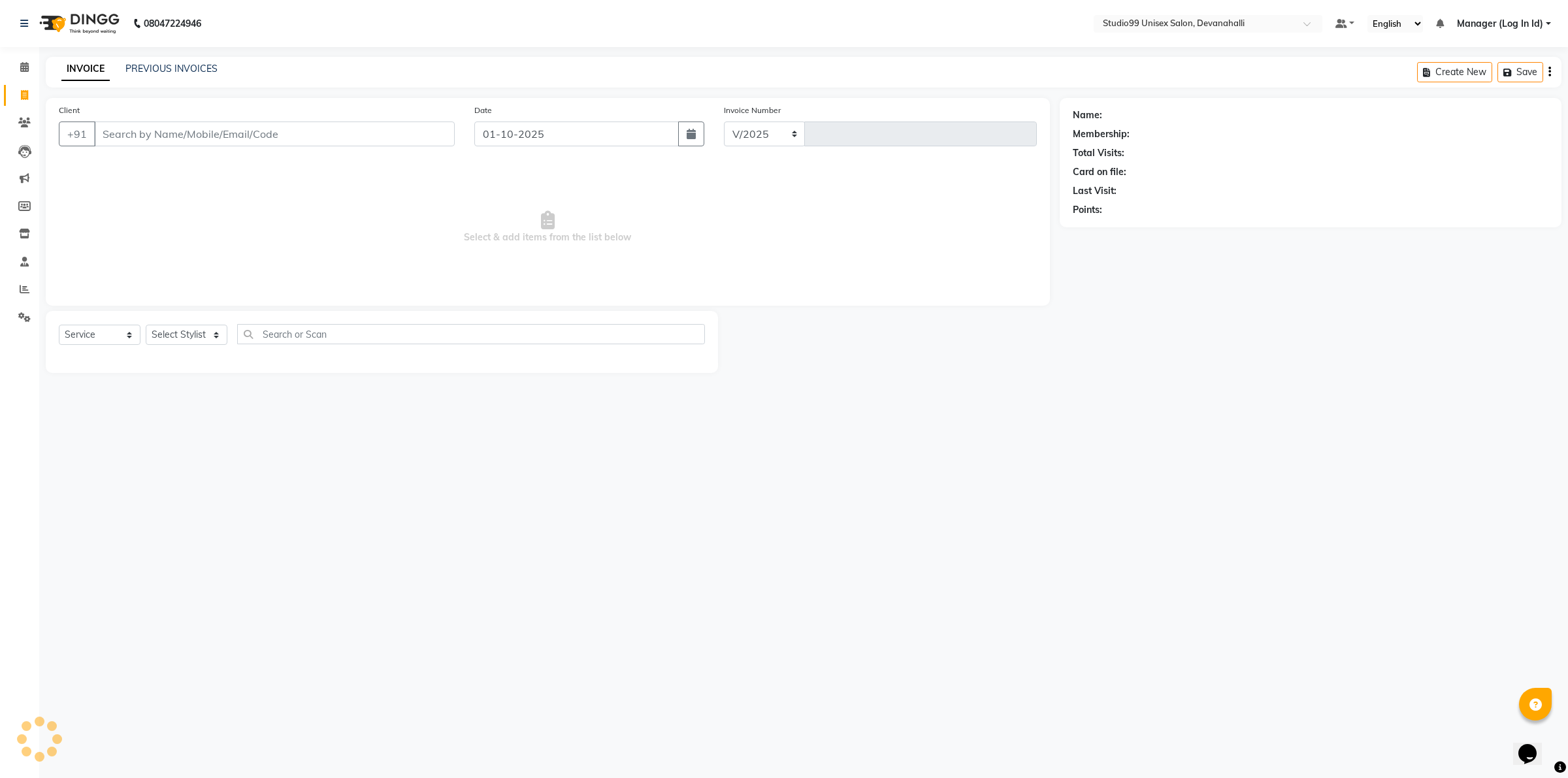
select select "6467"
type input "2459"
click at [151, 141] on input "Client" at bounding box center [274, 133] width 360 height 25
